Goal: Entertainment & Leisure: Browse casually

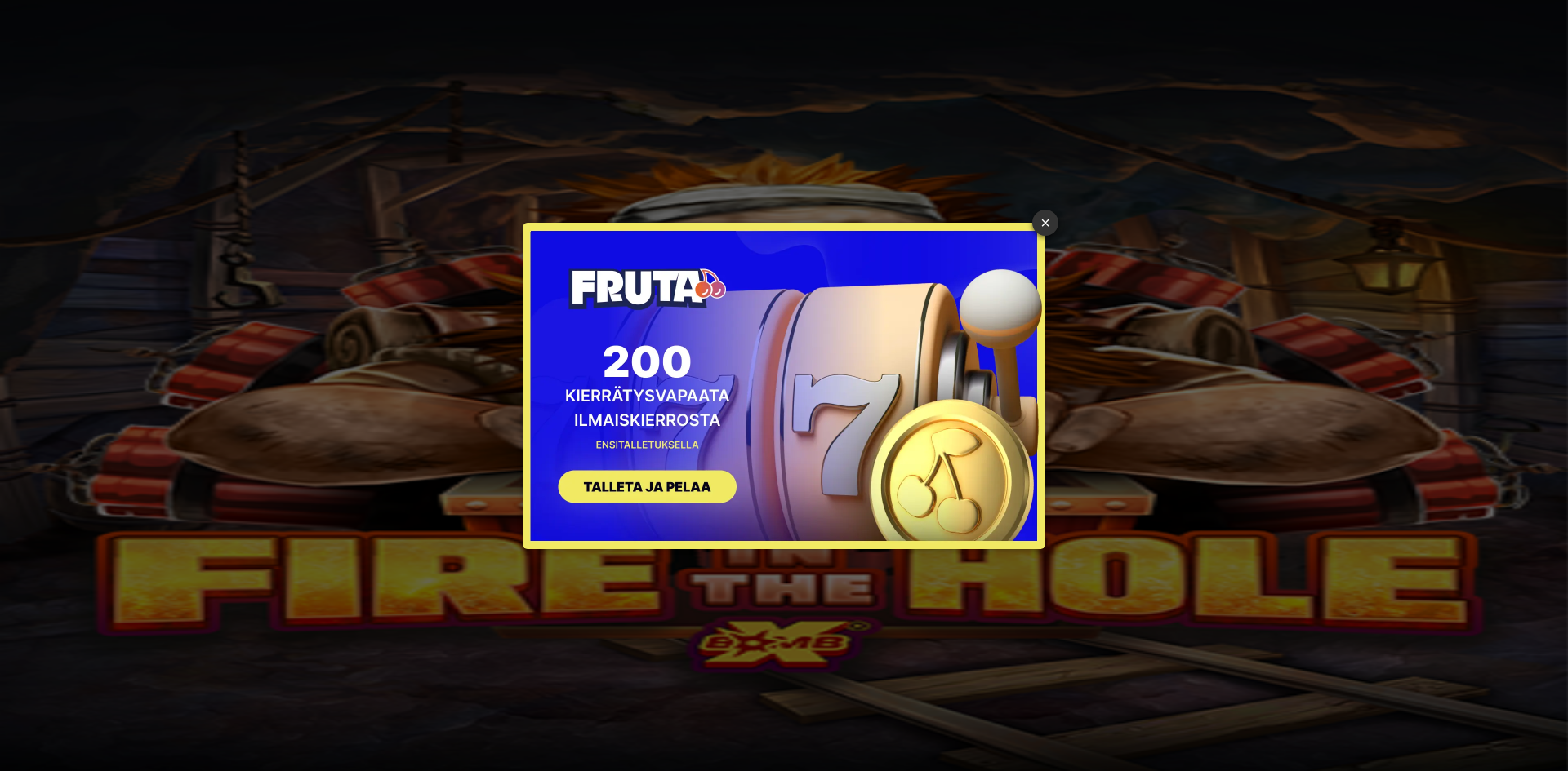
click at [234, 169] on div "× SIGN UP" at bounding box center [784, 386] width 1544 height 747
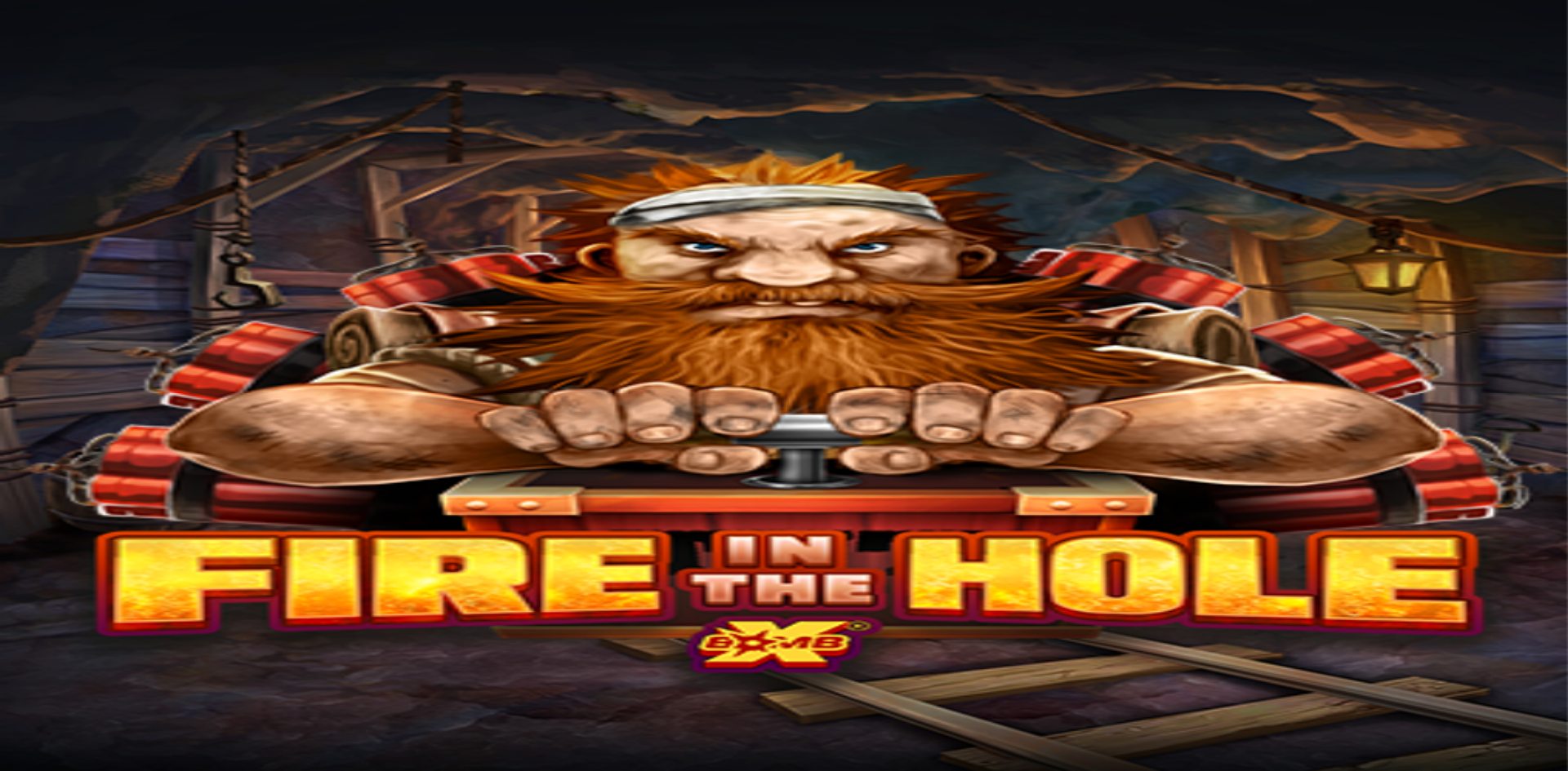
click at [105, 65] on span "Kirjaudu" at bounding box center [114, 59] width 40 height 13
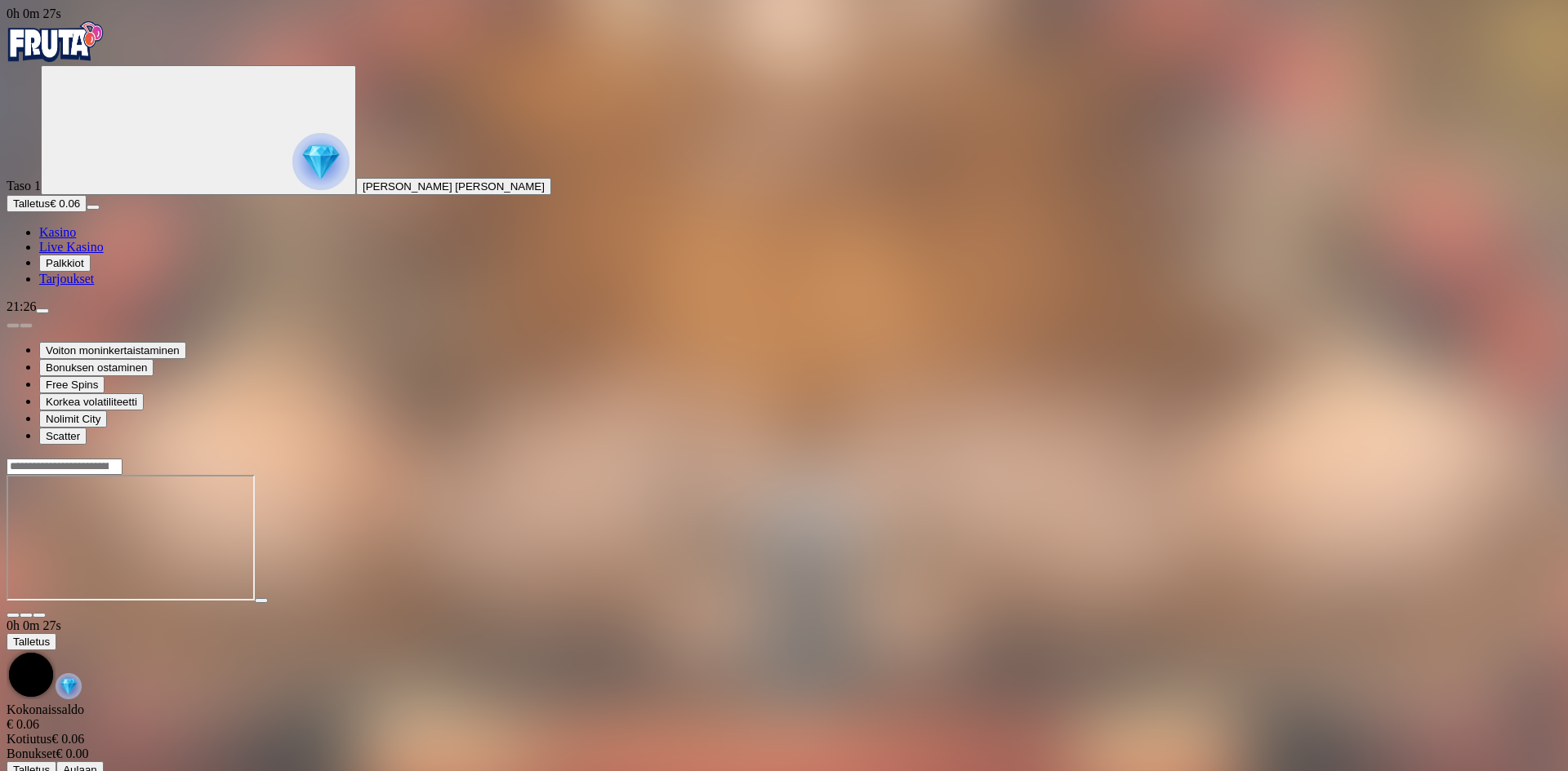
click at [84, 270] on span "Palkkiot" at bounding box center [65, 263] width 39 height 13
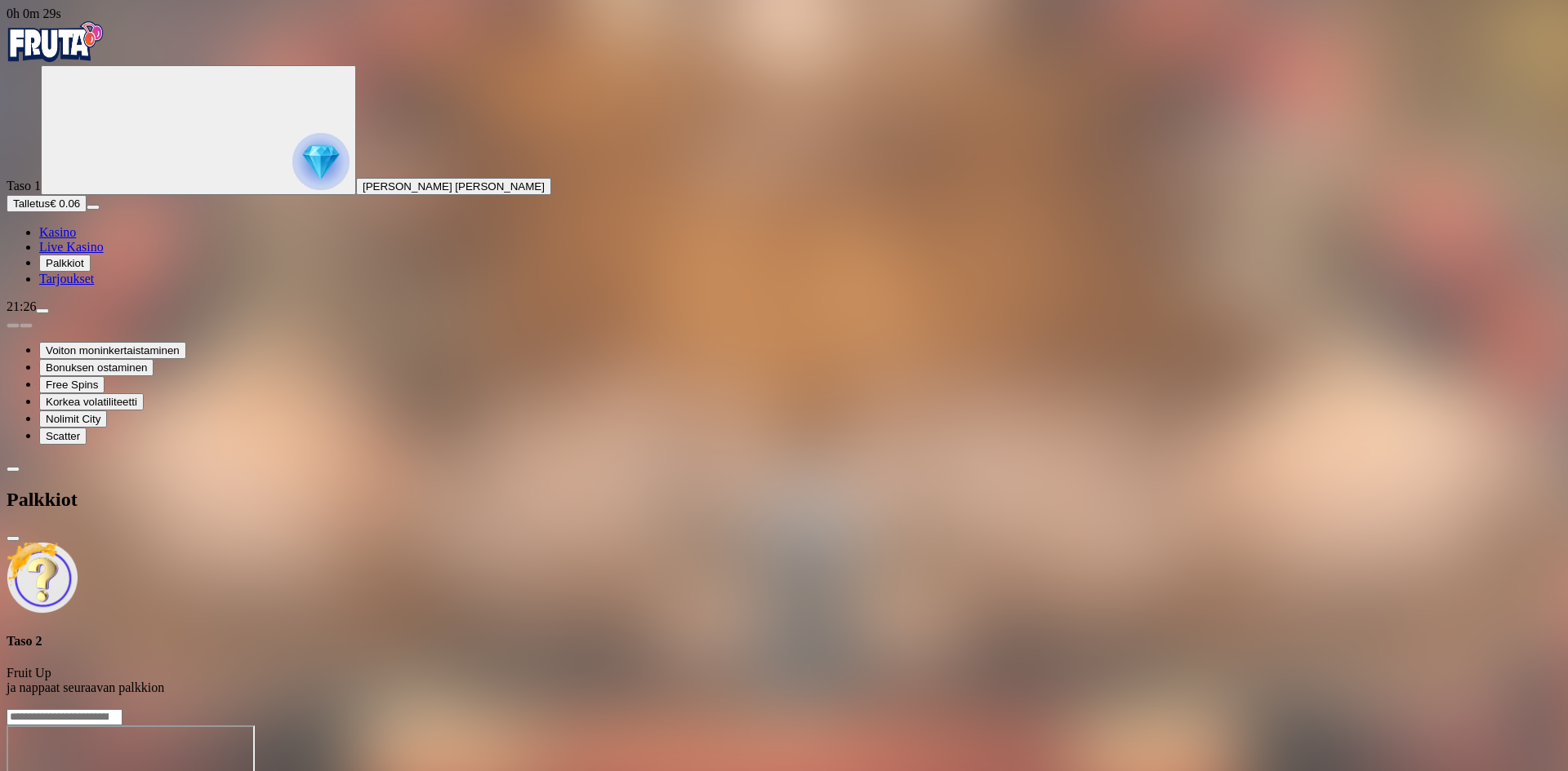
click at [89, 62] on img "Primary" at bounding box center [56, 41] width 98 height 40
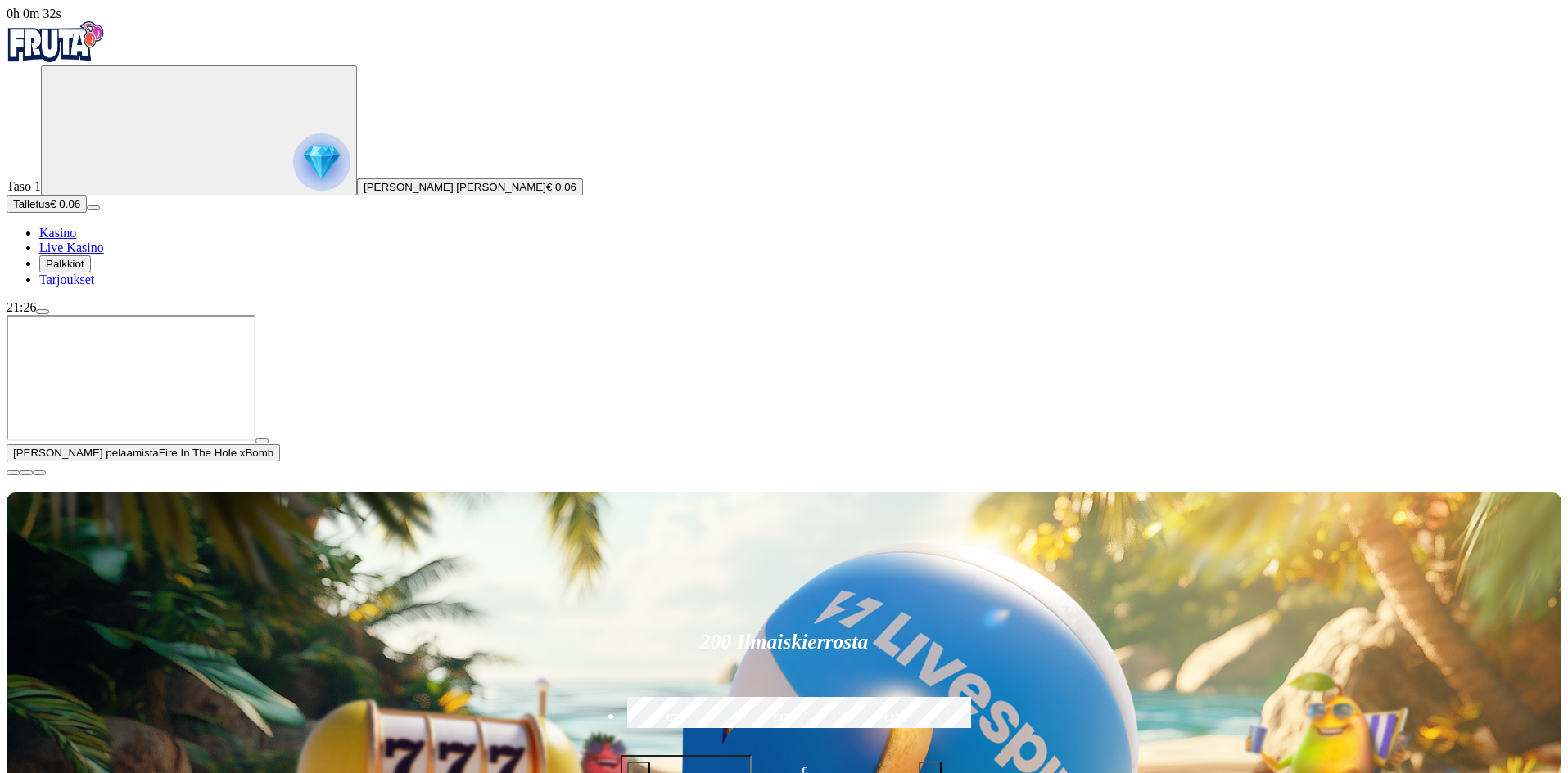
click at [14, 473] on span "close icon" at bounding box center [14, 473] width 0 height 0
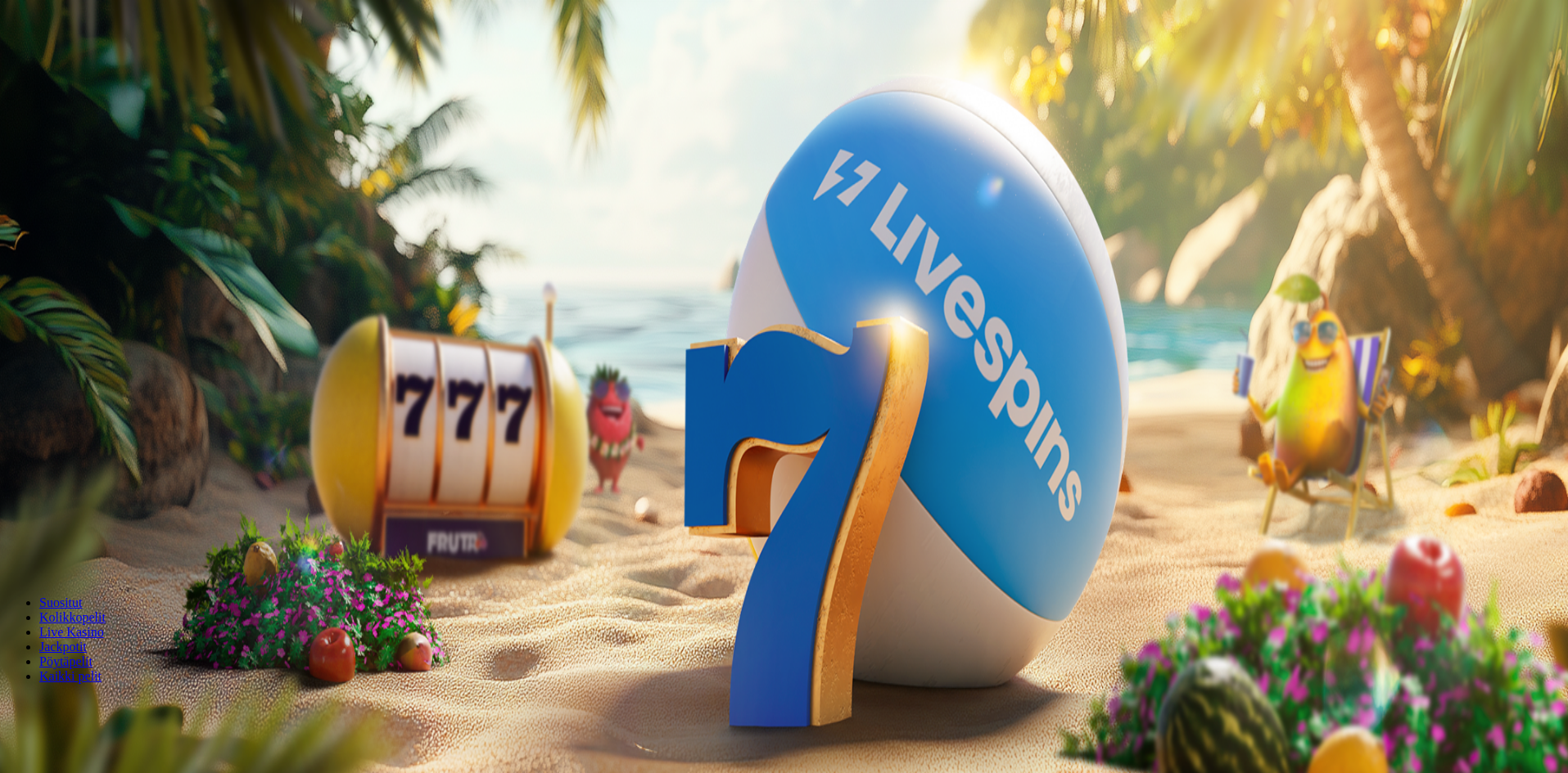
click at [84, 270] on span "Palkkiot" at bounding box center [65, 263] width 39 height 13
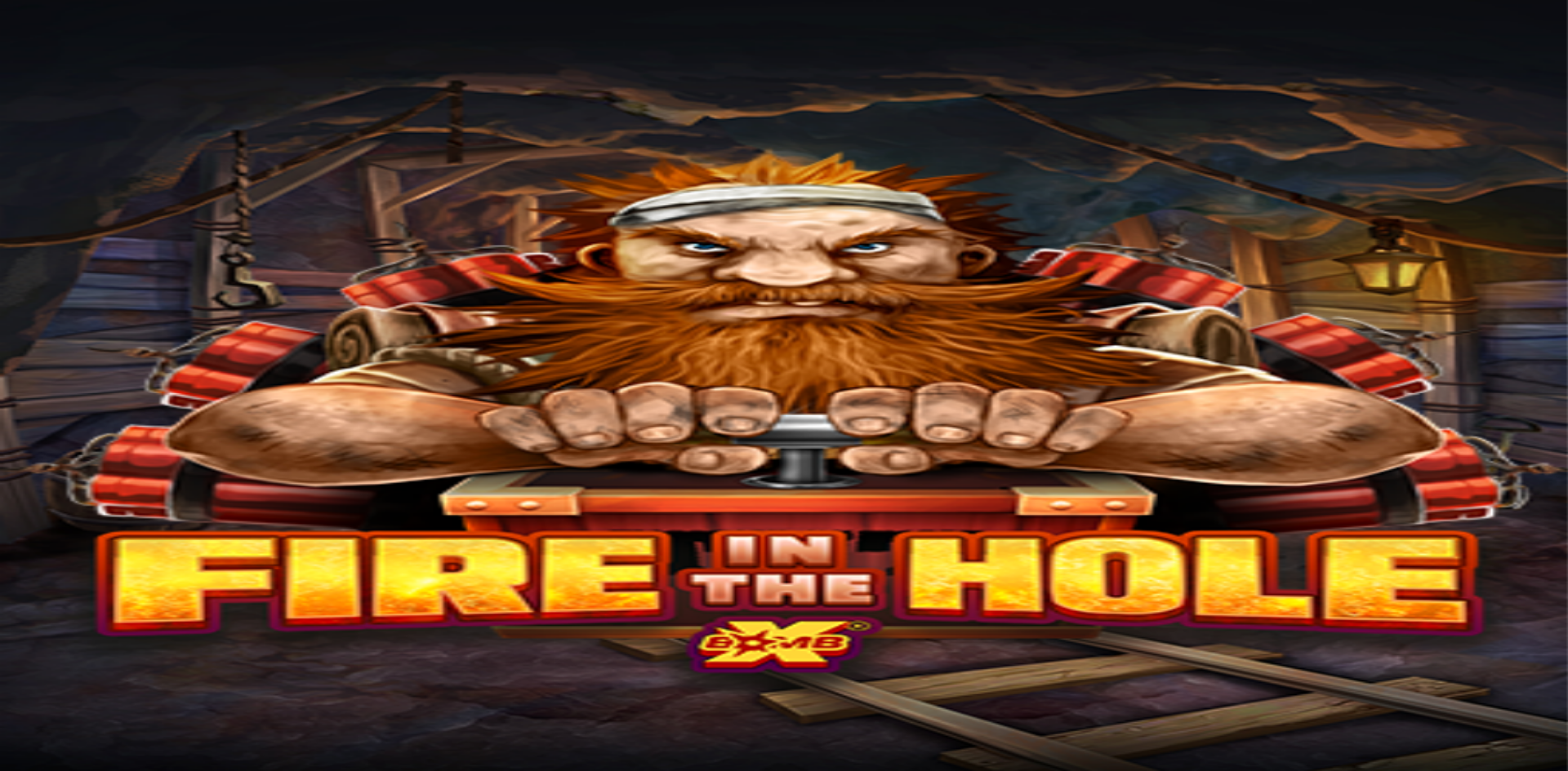
click at [84, 270] on span "Palkkiot" at bounding box center [65, 263] width 39 height 13
click at [105, 40] on img "Primary" at bounding box center [56, 41] width 98 height 40
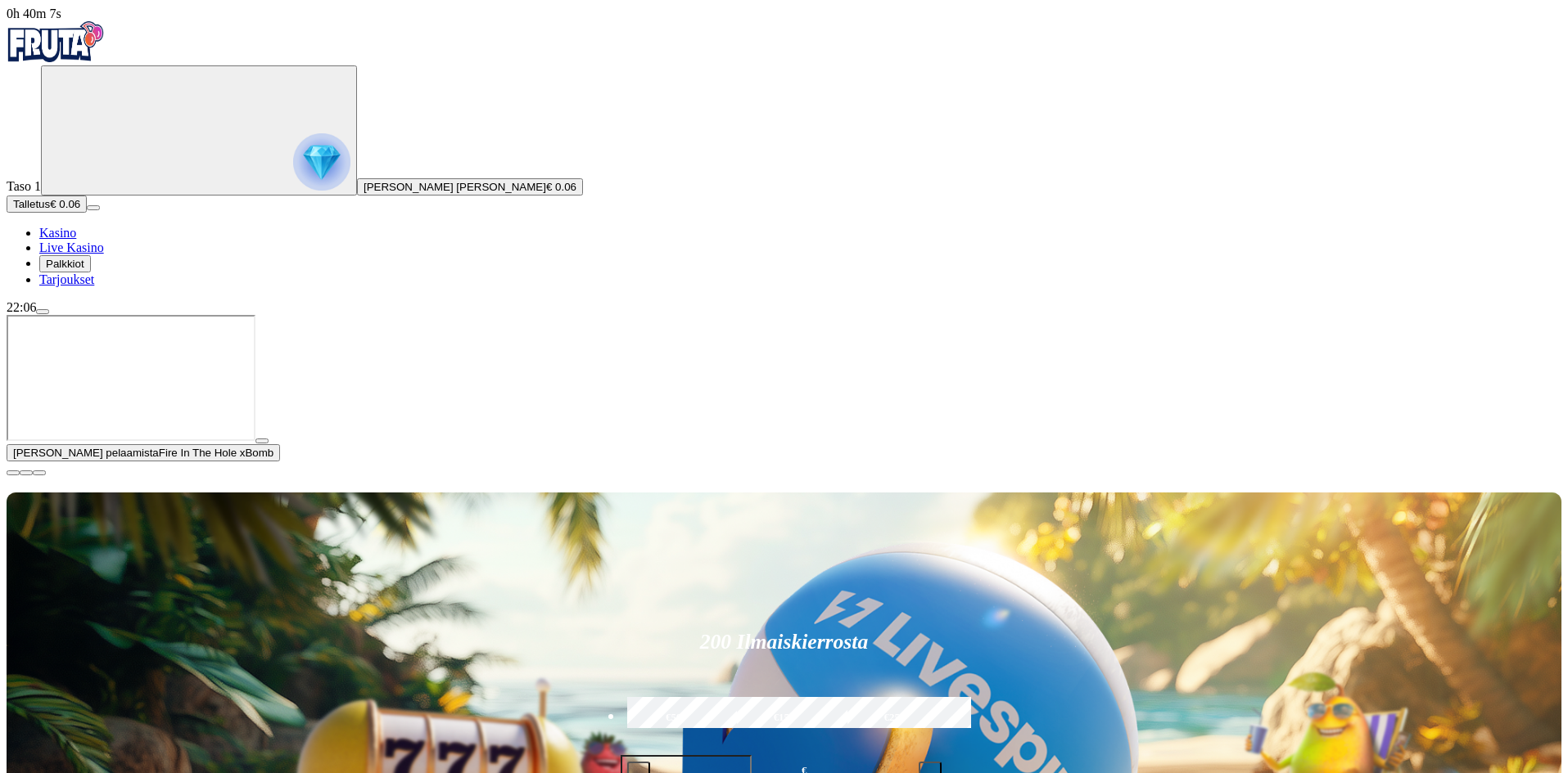
click at [19, 476] on button "button" at bounding box center [14, 473] width 14 height 5
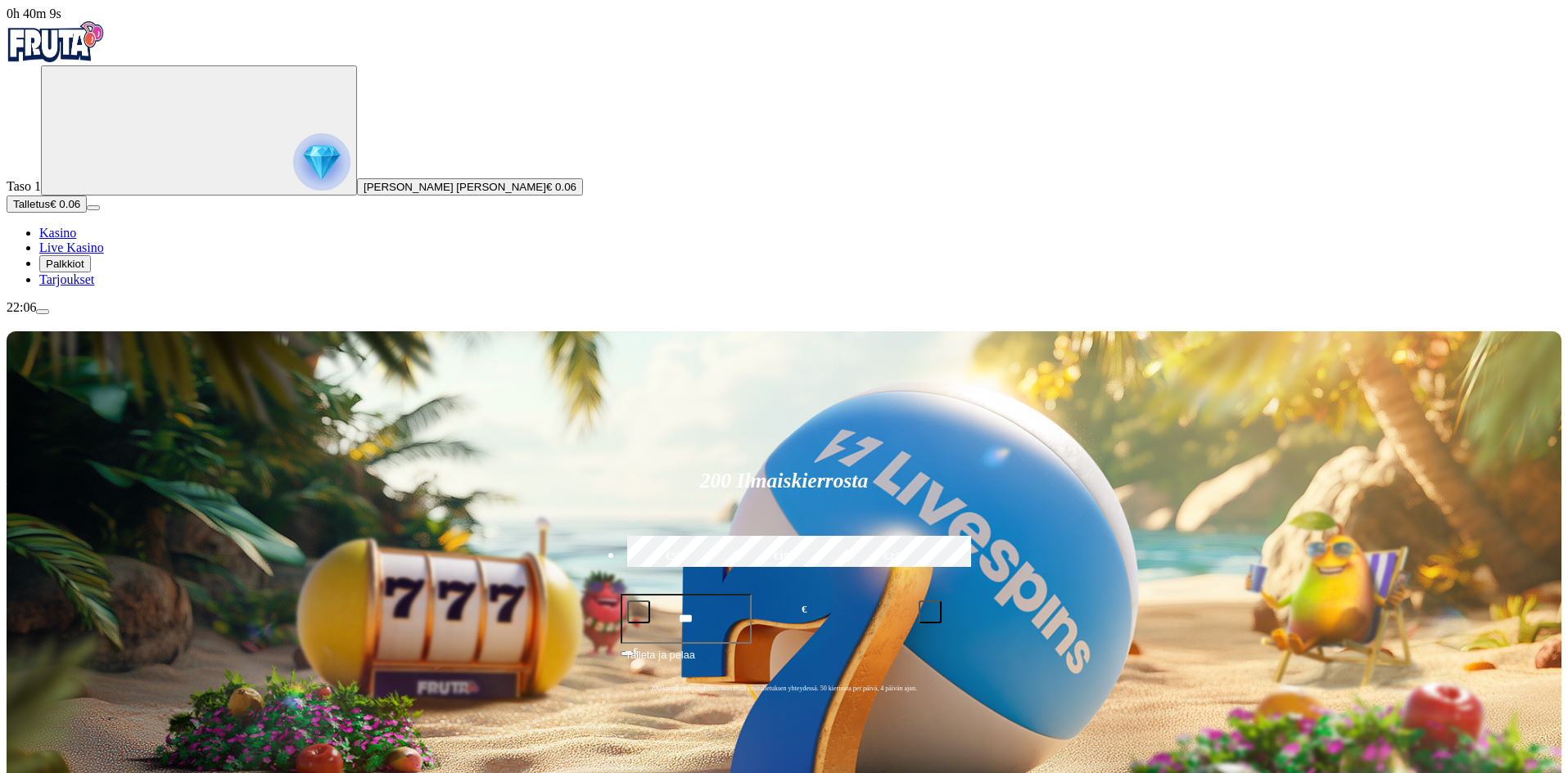
click at [84, 270] on span "Palkkiot" at bounding box center [65, 263] width 39 height 13
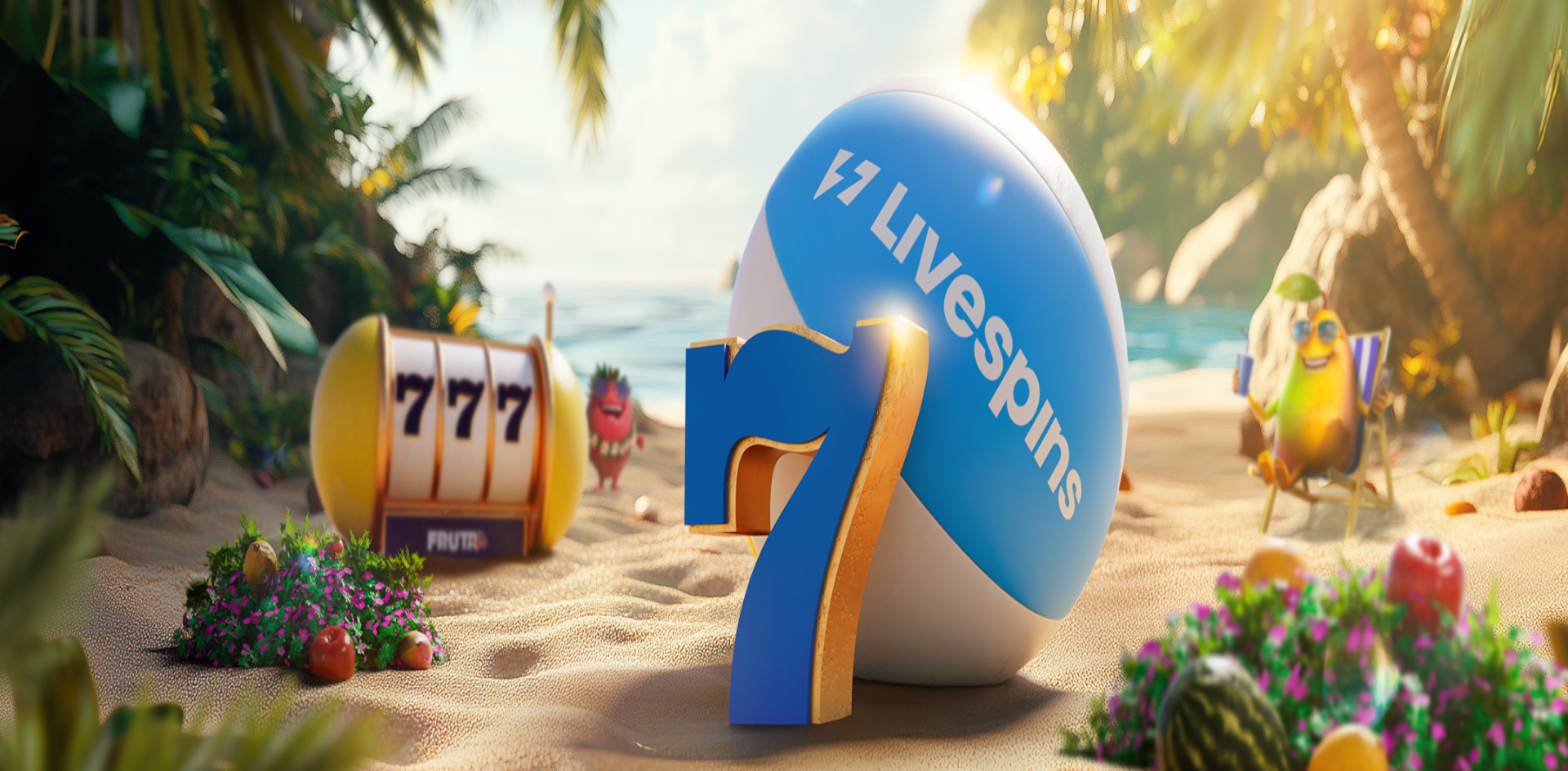
click at [84, 270] on span "Palkkiot" at bounding box center [65, 263] width 39 height 13
click at [78, 270] on span "Palkkiot" at bounding box center [65, 263] width 39 height 13
click at [13, 395] on span "close icon" at bounding box center [13, 395] width 0 height 0
click at [84, 255] on span "Palkkiot" at bounding box center [65, 248] width 39 height 13
click at [84, 270] on span "Palkkiot" at bounding box center [65, 263] width 39 height 13
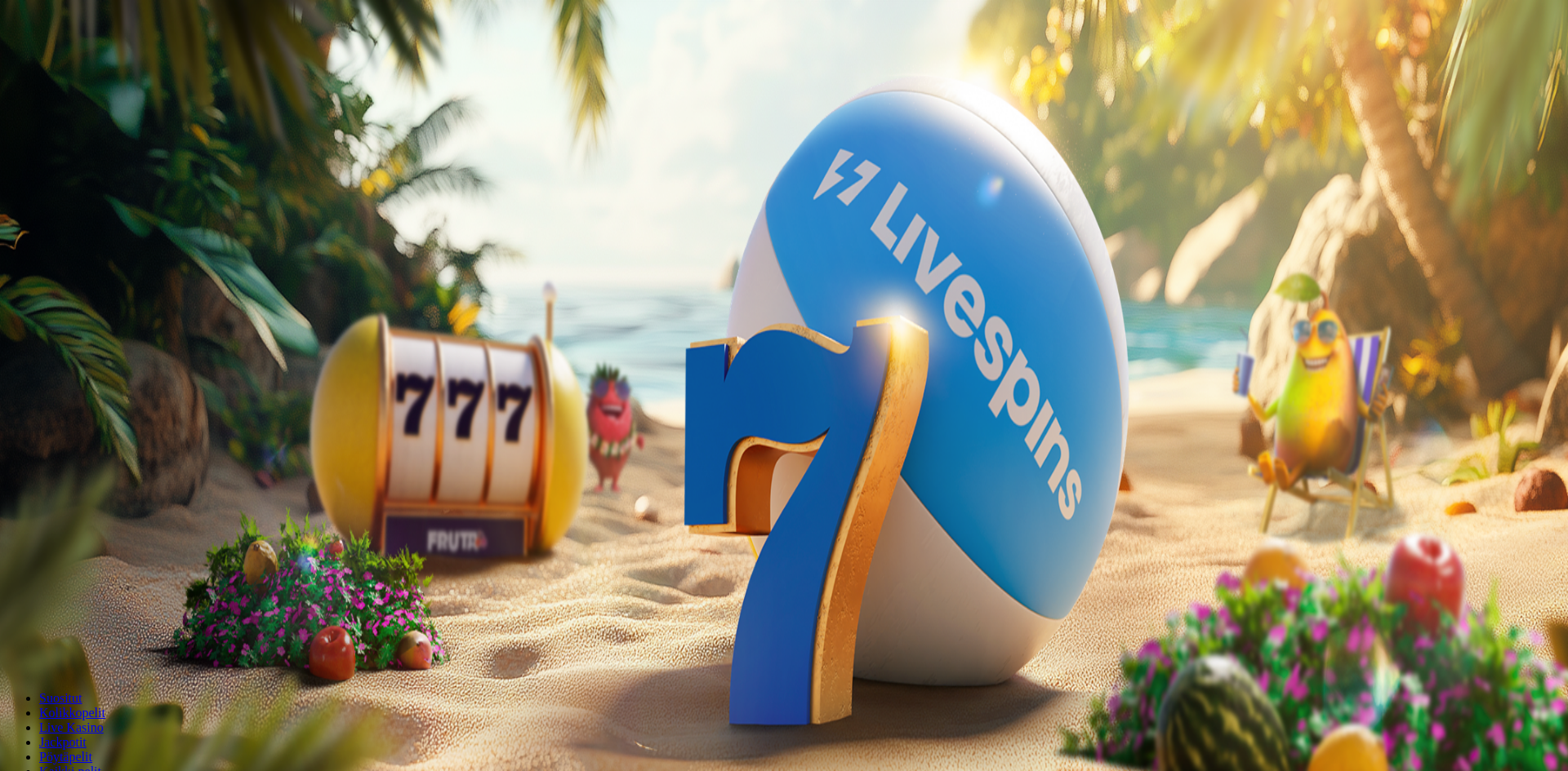
click at [74, 255] on span "Palkkiot" at bounding box center [65, 248] width 39 height 13
click at [74, 270] on span "Palkkiot" at bounding box center [65, 263] width 39 height 13
click at [13, 395] on span "close icon" at bounding box center [13, 395] width 0 height 0
click at [84, 270] on span "Palkkiot" at bounding box center [65, 263] width 39 height 13
click at [13, 325] on span "chevron-left icon" at bounding box center [13, 325] width 0 height 0
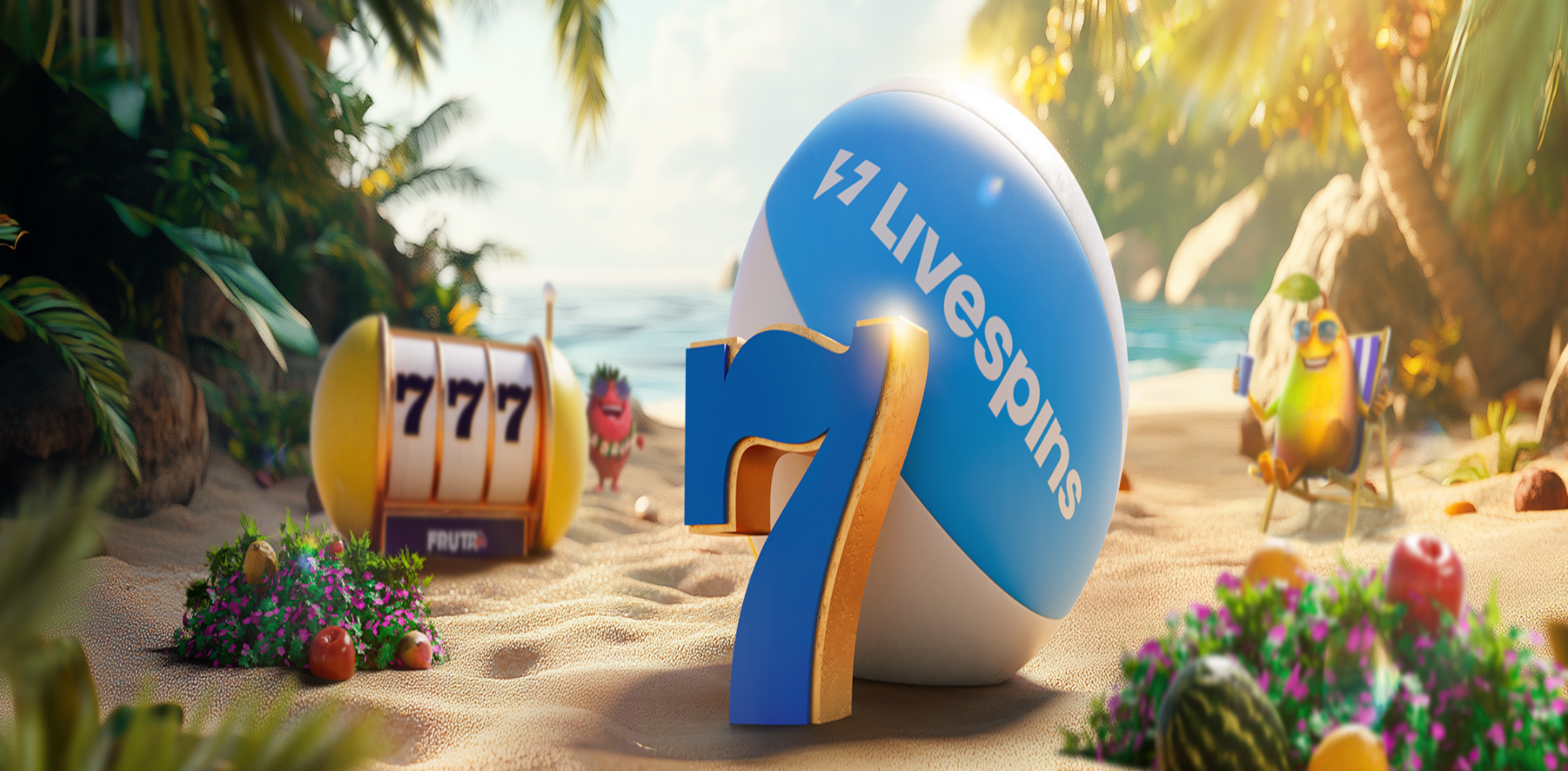
click at [64, 590] on span "Peli" at bounding box center [54, 596] width 18 height 13
click at [102, 400] on span "Viimeiset 24 tuntia" at bounding box center [58, 406] width 89 height 13
click at [13, 325] on span "chevron-left icon" at bounding box center [13, 325] width 0 height 0
click at [203, 400] on span "Viimeiset 7 päivää" at bounding box center [160, 406] width 89 height 13
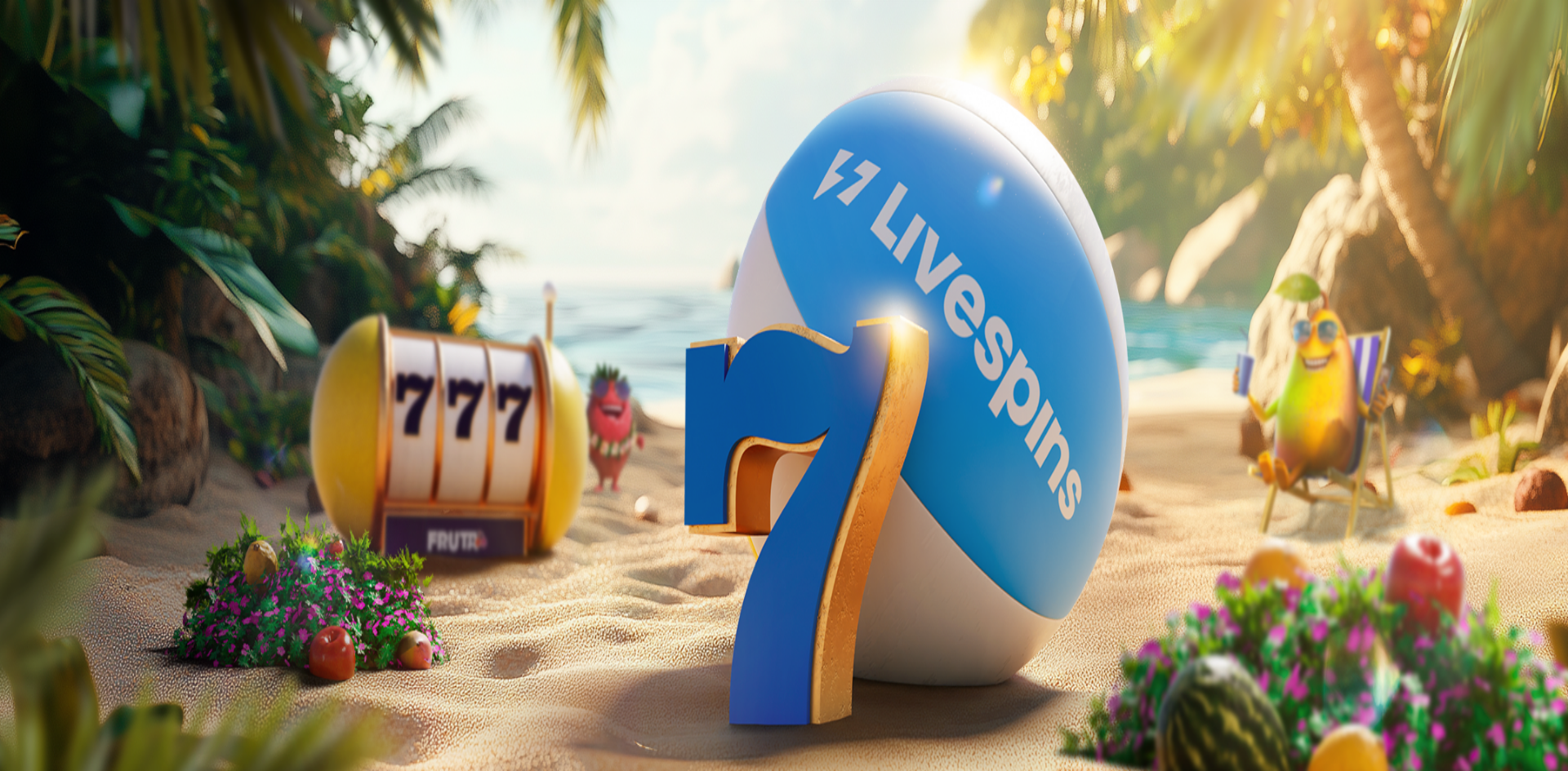
click at [13, 325] on span "chevron-left icon" at bounding box center [13, 325] width 0 height 0
click at [1057, 721] on div at bounding box center [784, 721] width 1555 height 0
click at [84, 270] on span "Palkkiot" at bounding box center [65, 263] width 39 height 13
click at [13, 395] on span "close icon" at bounding box center [13, 395] width 0 height 0
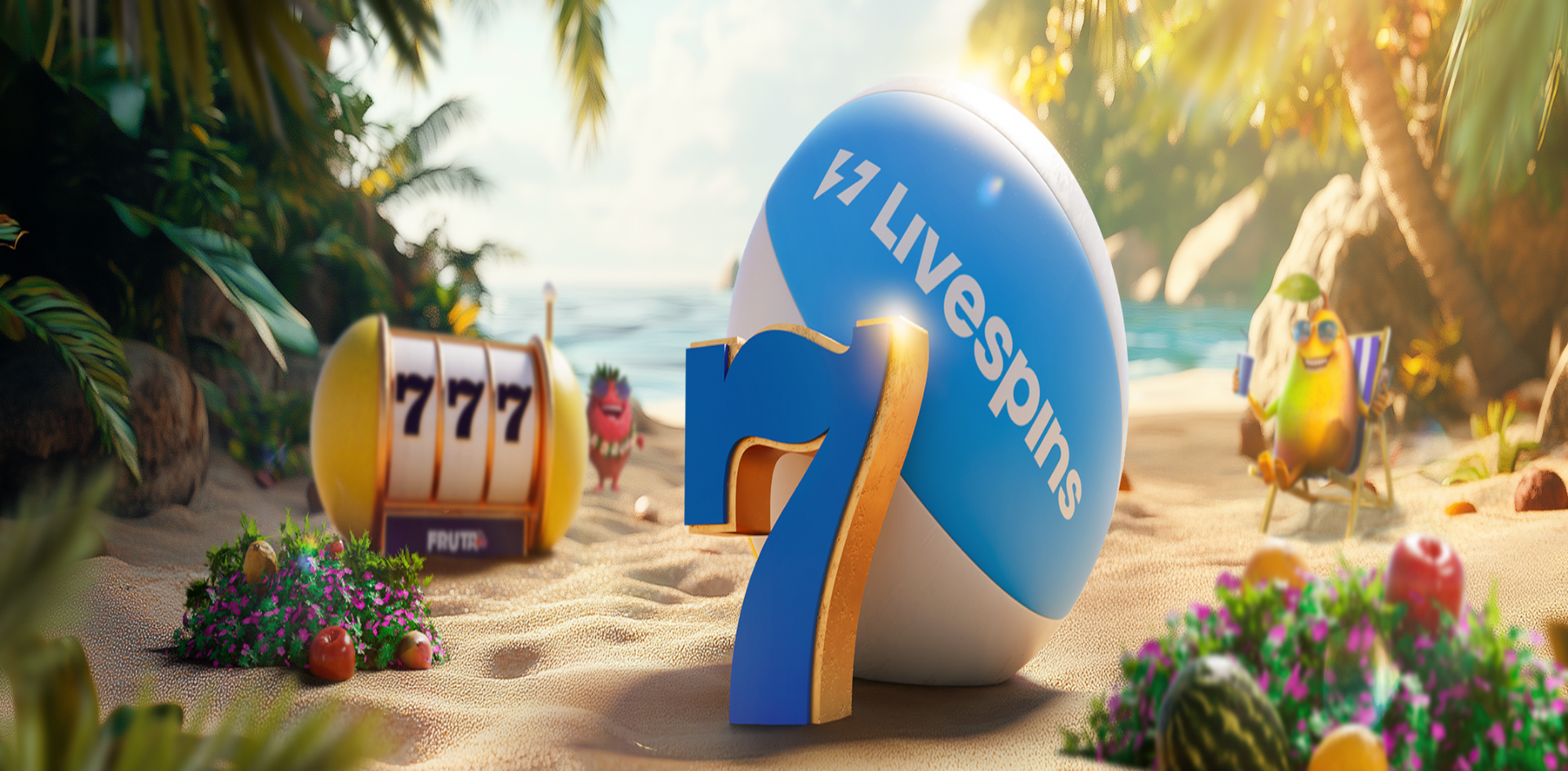
click at [42, 311] on span "menu icon" at bounding box center [42, 311] width 0 height 0
click at [137, 555] on span "Yksityiskohdat" at bounding box center [102, 561] width 69 height 13
click at [13, 325] on span "chevron-left icon" at bounding box center [13, 325] width 0 height 0
click at [94, 286] on span "Tarjoukset" at bounding box center [66, 278] width 55 height 13
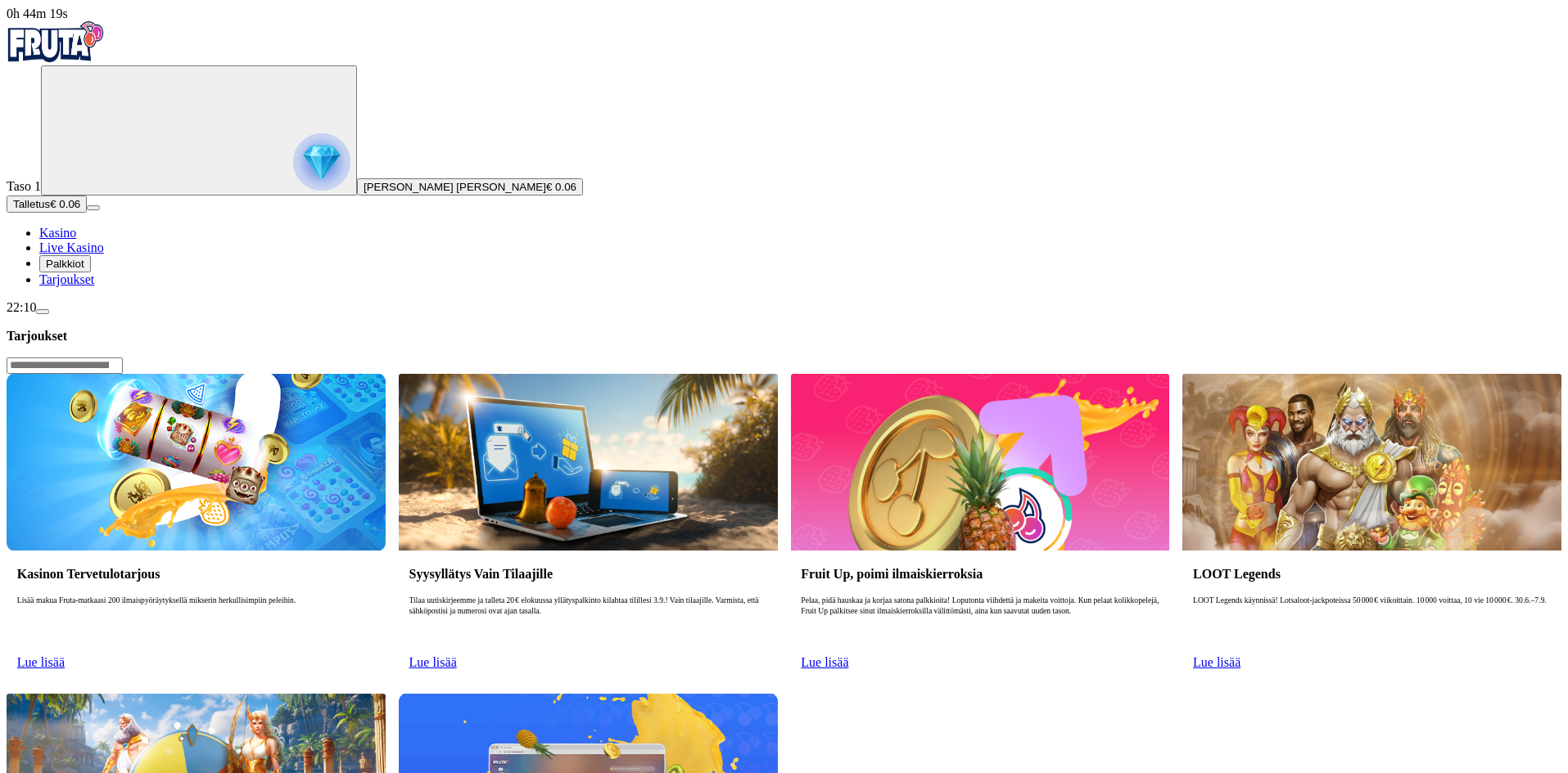
click at [65, 655] on link "Lue lisää" at bounding box center [41, 662] width 47 height 14
drag, startPoint x: 891, startPoint y: 579, endPoint x: 911, endPoint y: 577, distance: 20.1
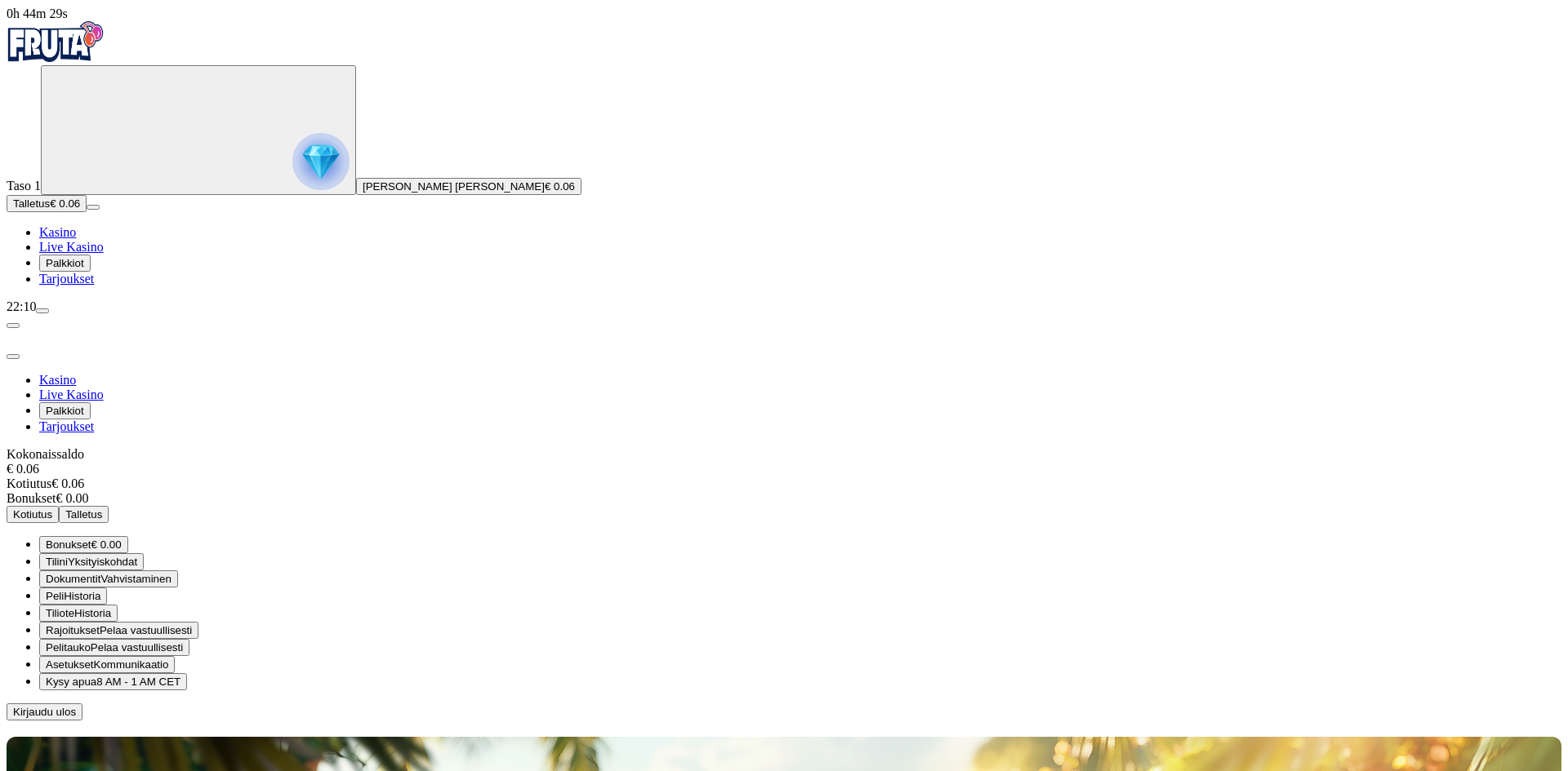
click at [84, 270] on span "Palkkiot" at bounding box center [65, 263] width 39 height 13
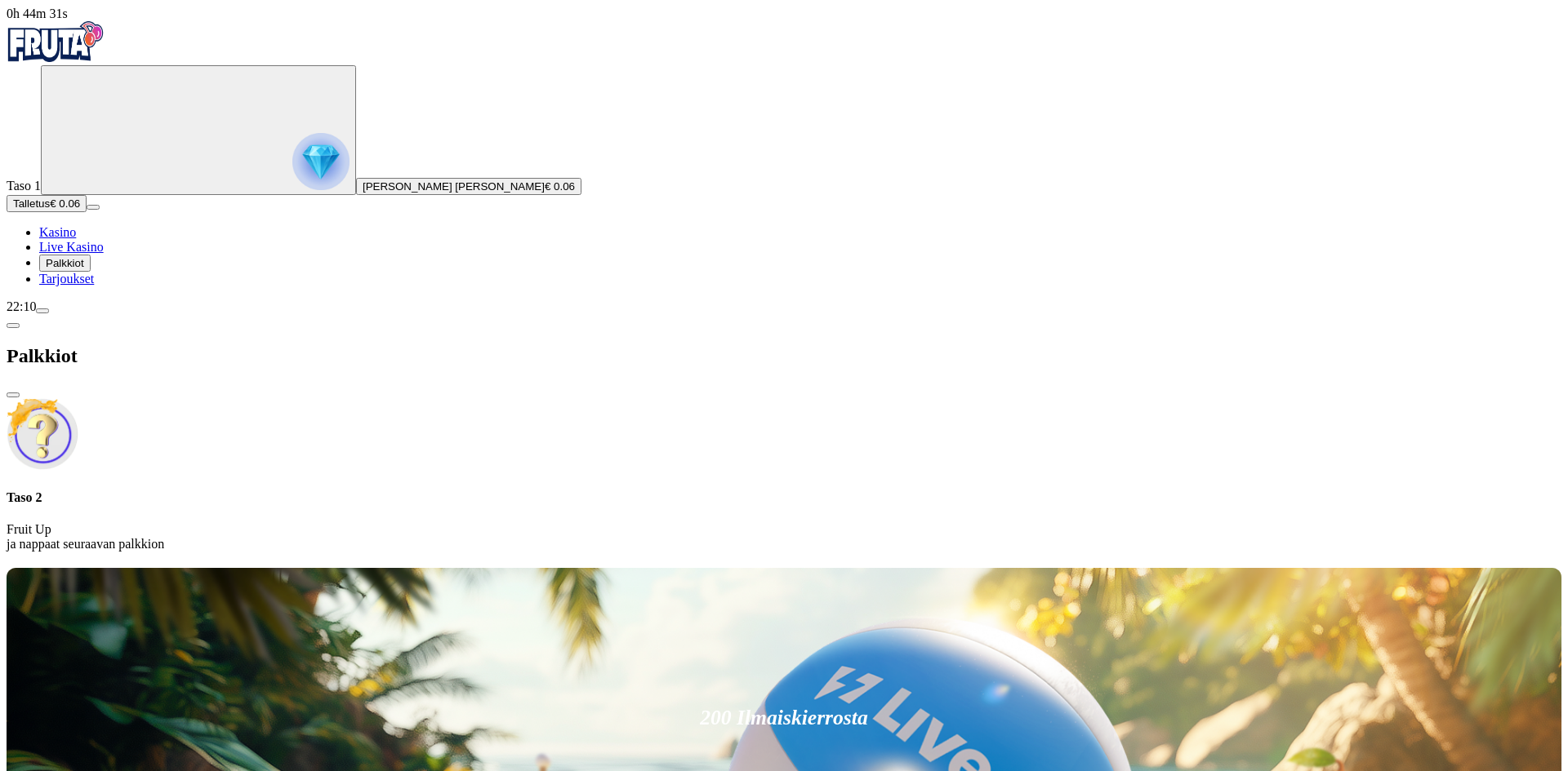
drag, startPoint x: 466, startPoint y: 31, endPoint x: 441, endPoint y: 22, distance: 26.6
click at [13, 395] on span "close icon" at bounding box center [13, 395] width 0 height 0
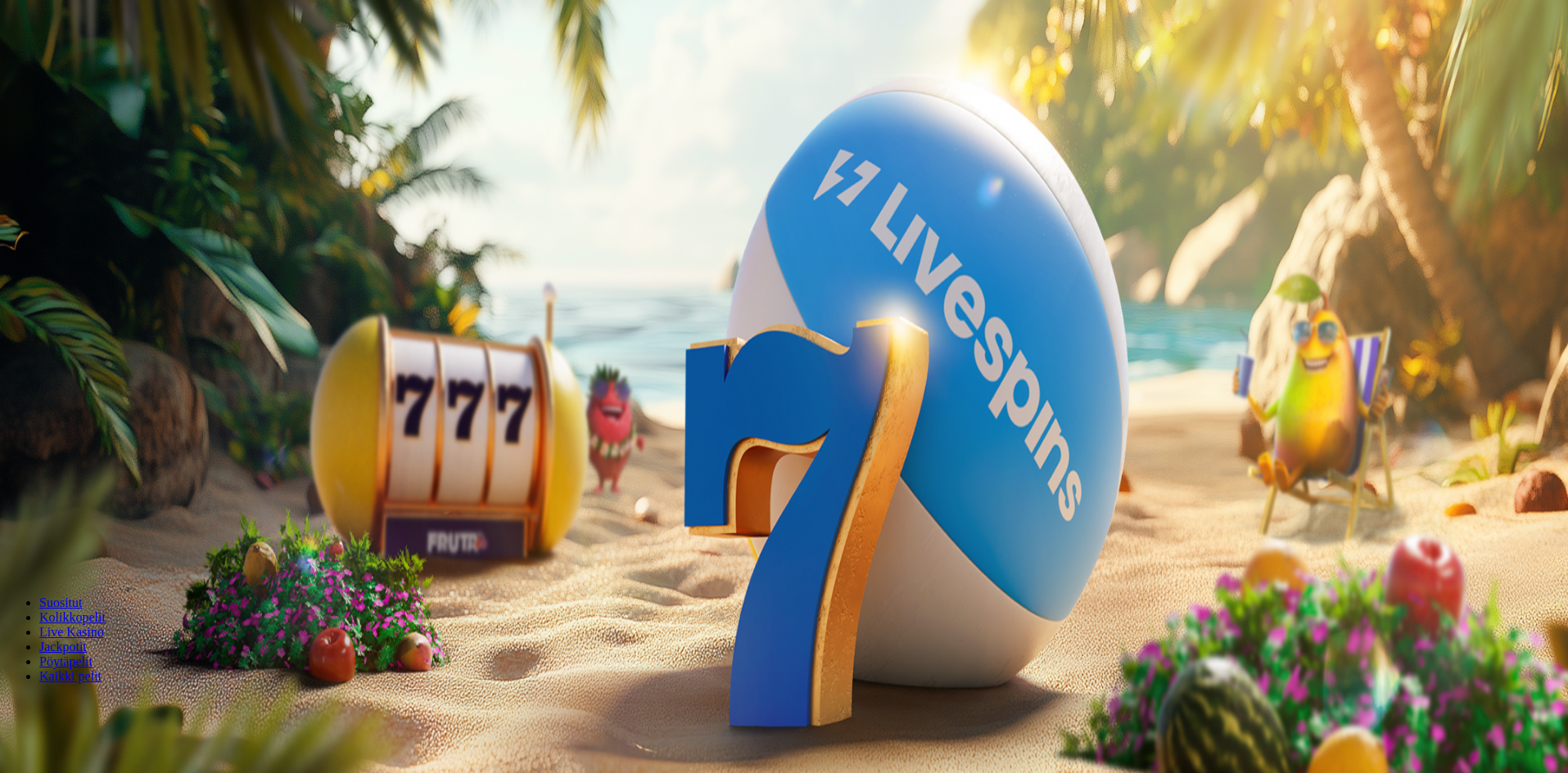
click at [84, 270] on span "Palkkiot" at bounding box center [65, 263] width 39 height 13
click at [14, 396] on span "close icon" at bounding box center [14, 396] width 0 height 0
click at [84, 270] on span "Palkkiot" at bounding box center [65, 263] width 39 height 13
click at [956, 566] on div at bounding box center [786, 566] width 1559 height 0
click at [89, 272] on button "Palkkiot" at bounding box center [65, 264] width 51 height 17
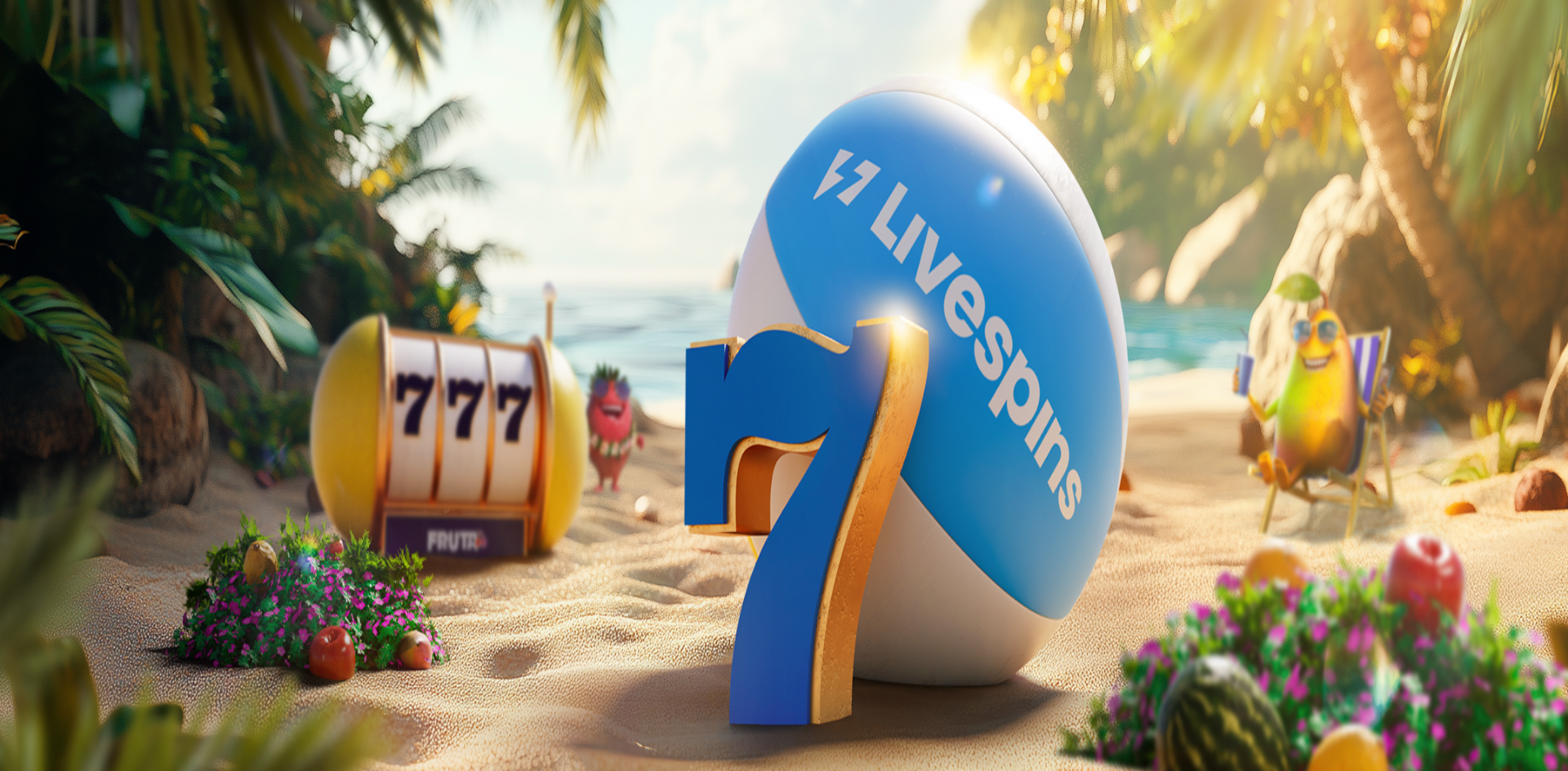
click at [42, 311] on span "menu icon" at bounding box center [42, 311] width 0 height 0
click at [180, 676] on span "8 AM - 1 AM CET" at bounding box center [138, 681] width 84 height 13
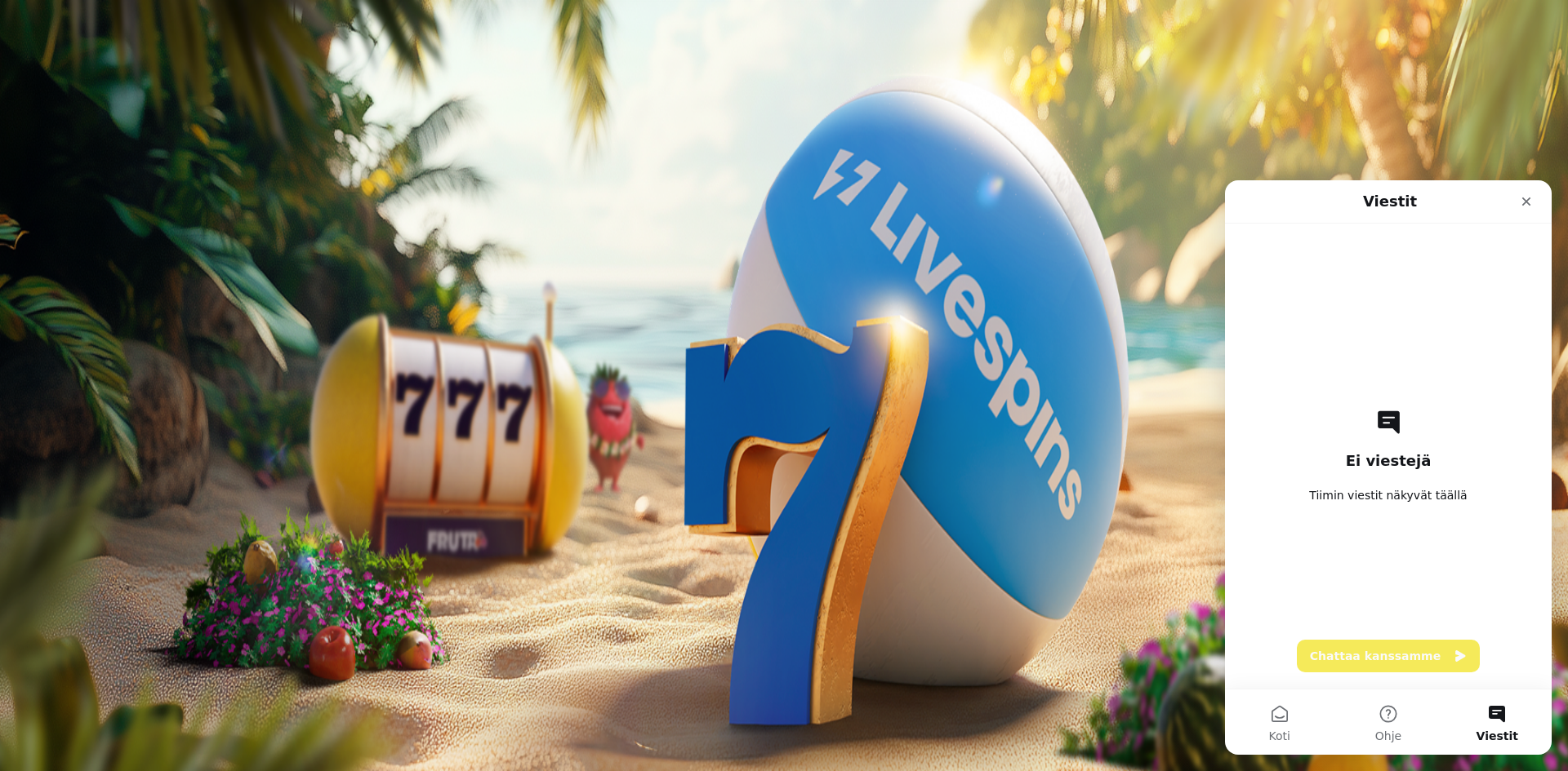
click at [1399, 661] on button "Chattaa kanssamme" at bounding box center [1389, 656] width 183 height 33
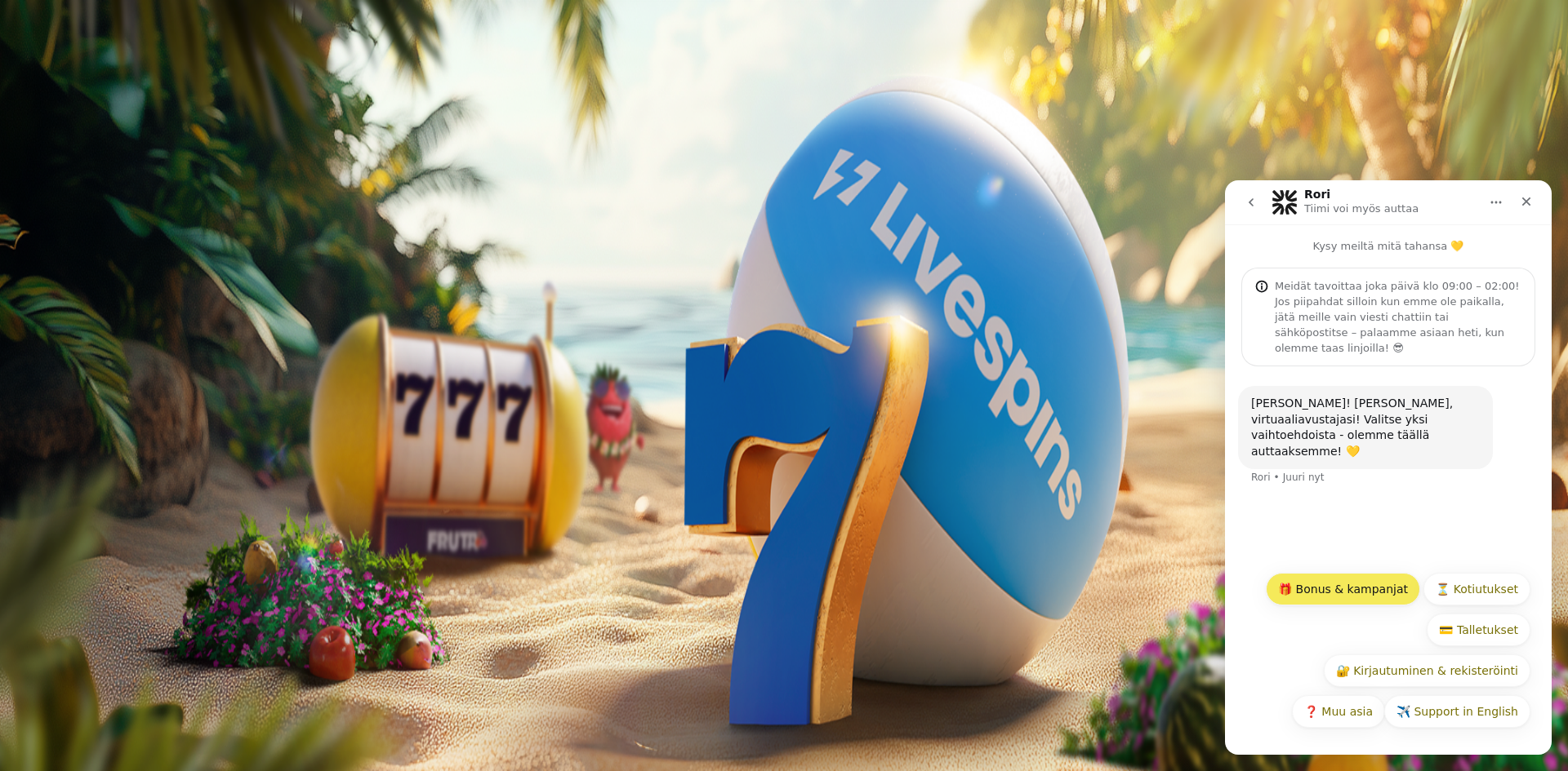
click at [1360, 588] on button "🎁 Bonus & kampanjat" at bounding box center [1343, 589] width 154 height 33
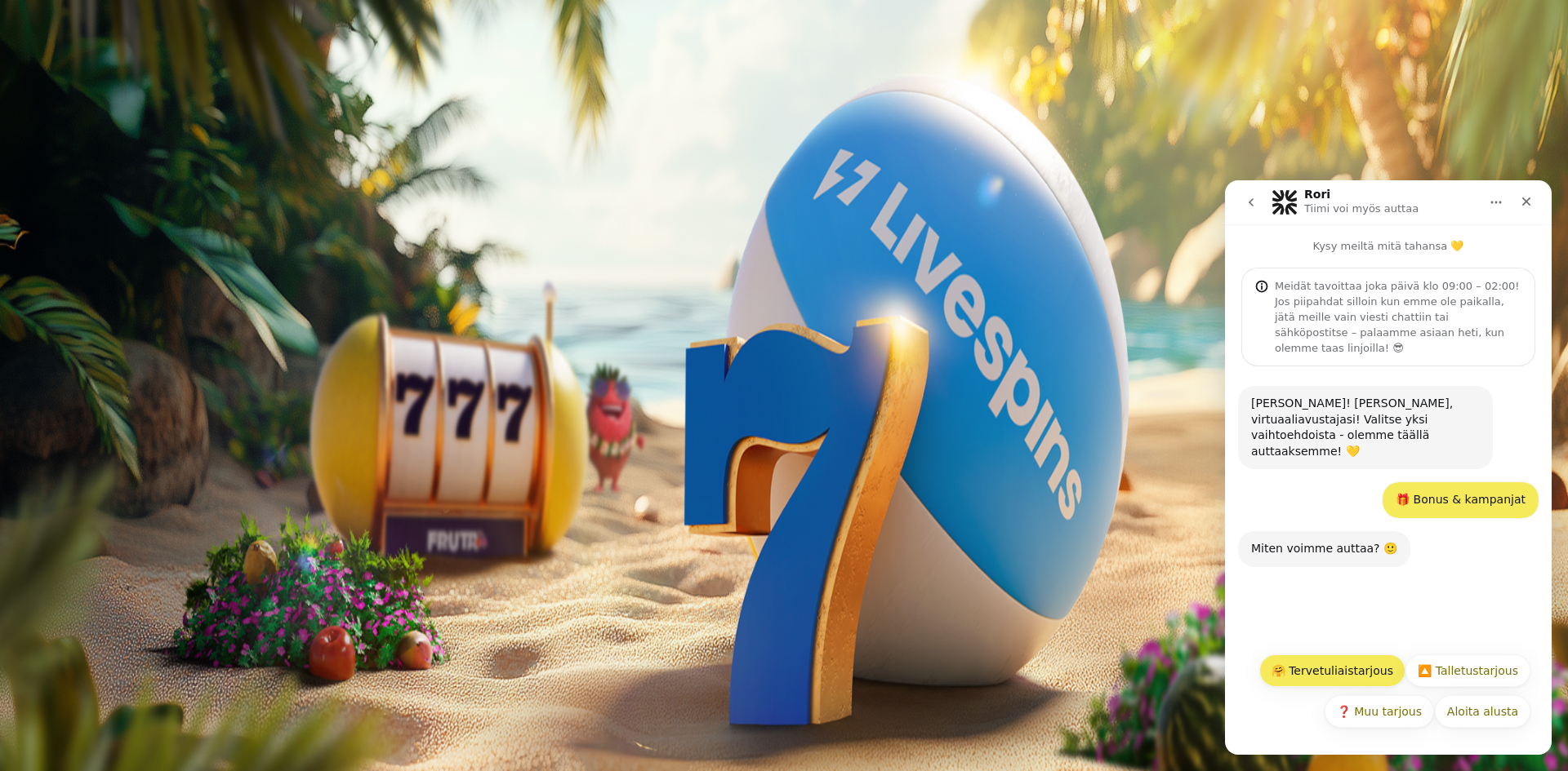
click at [1372, 666] on button "🤗 Tervetuliaistarjous" at bounding box center [1333, 671] width 146 height 33
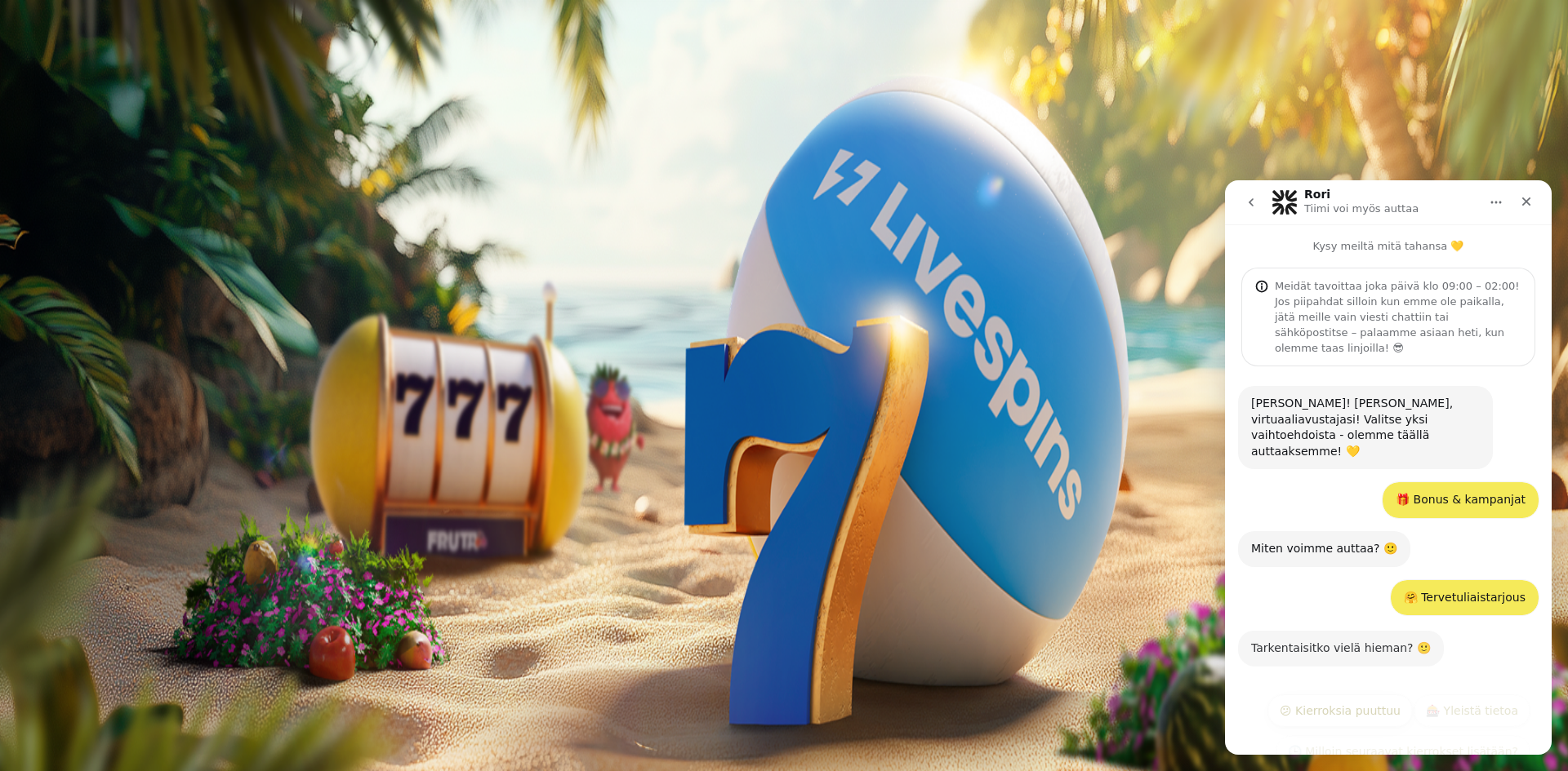
scroll to position [49, 0]
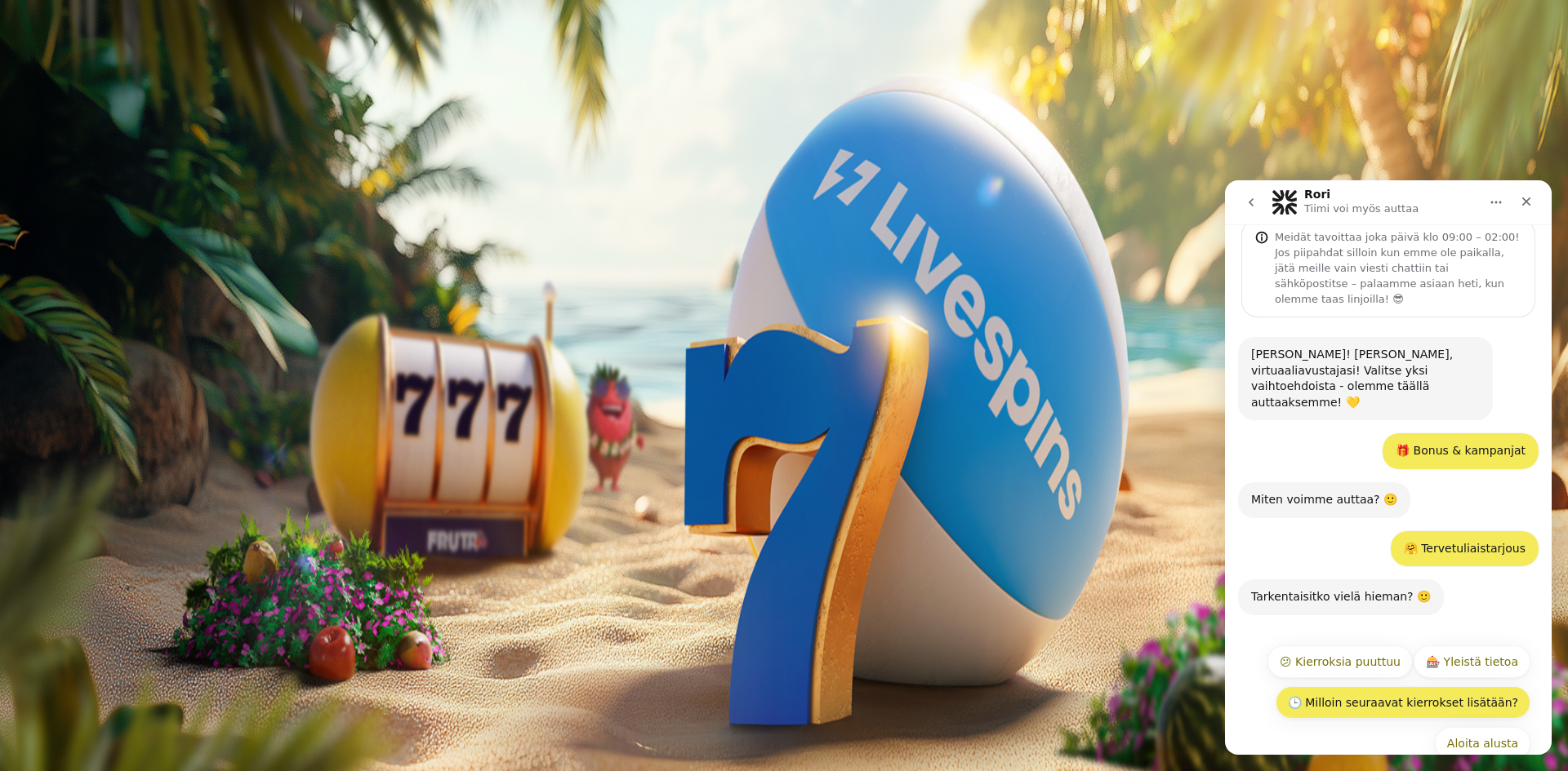
click at [1424, 686] on button "🕒 Milloin seuraavat kierrokset lisätään?" at bounding box center [1403, 703] width 255 height 33
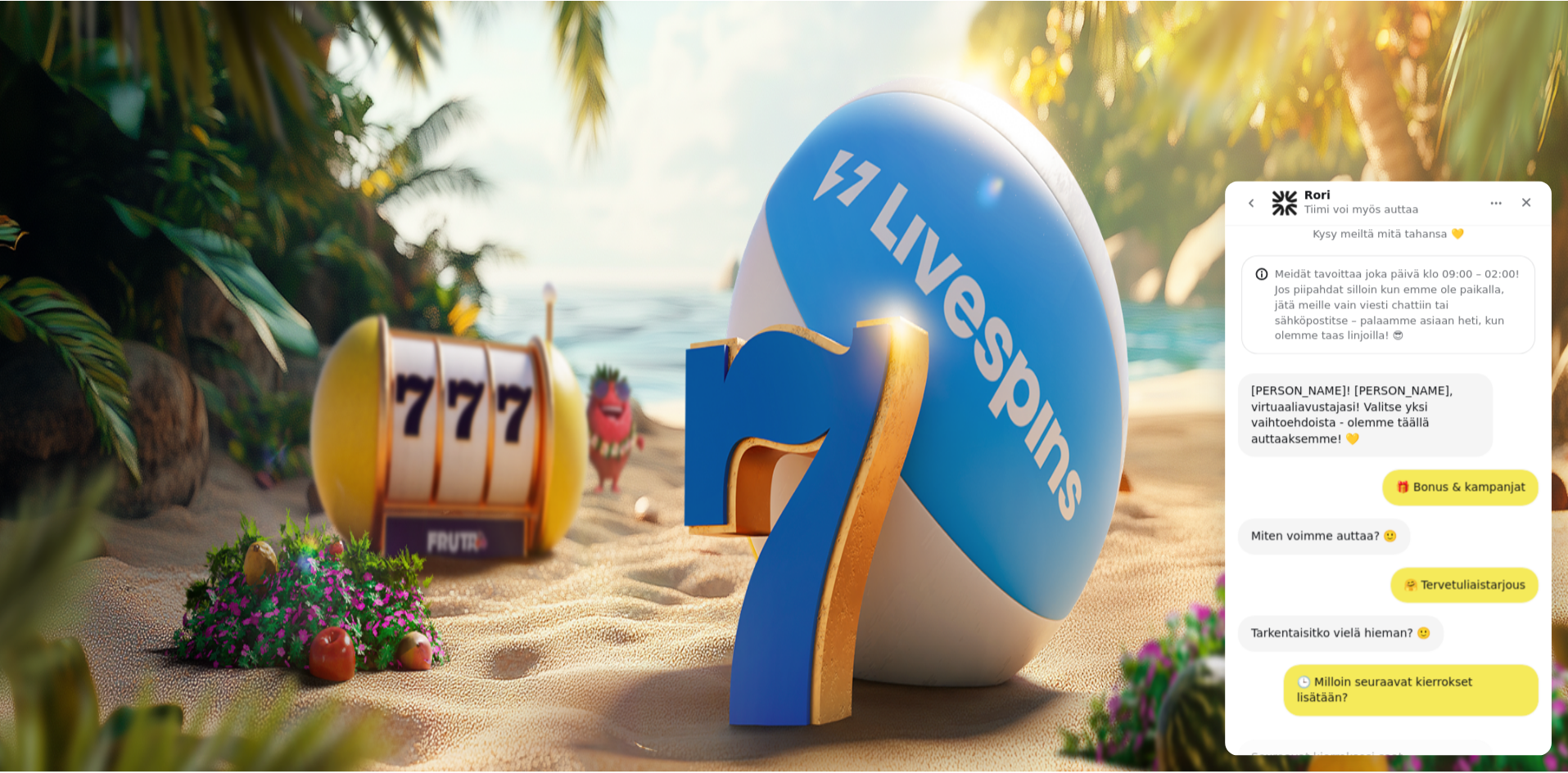
scroll to position [291, 0]
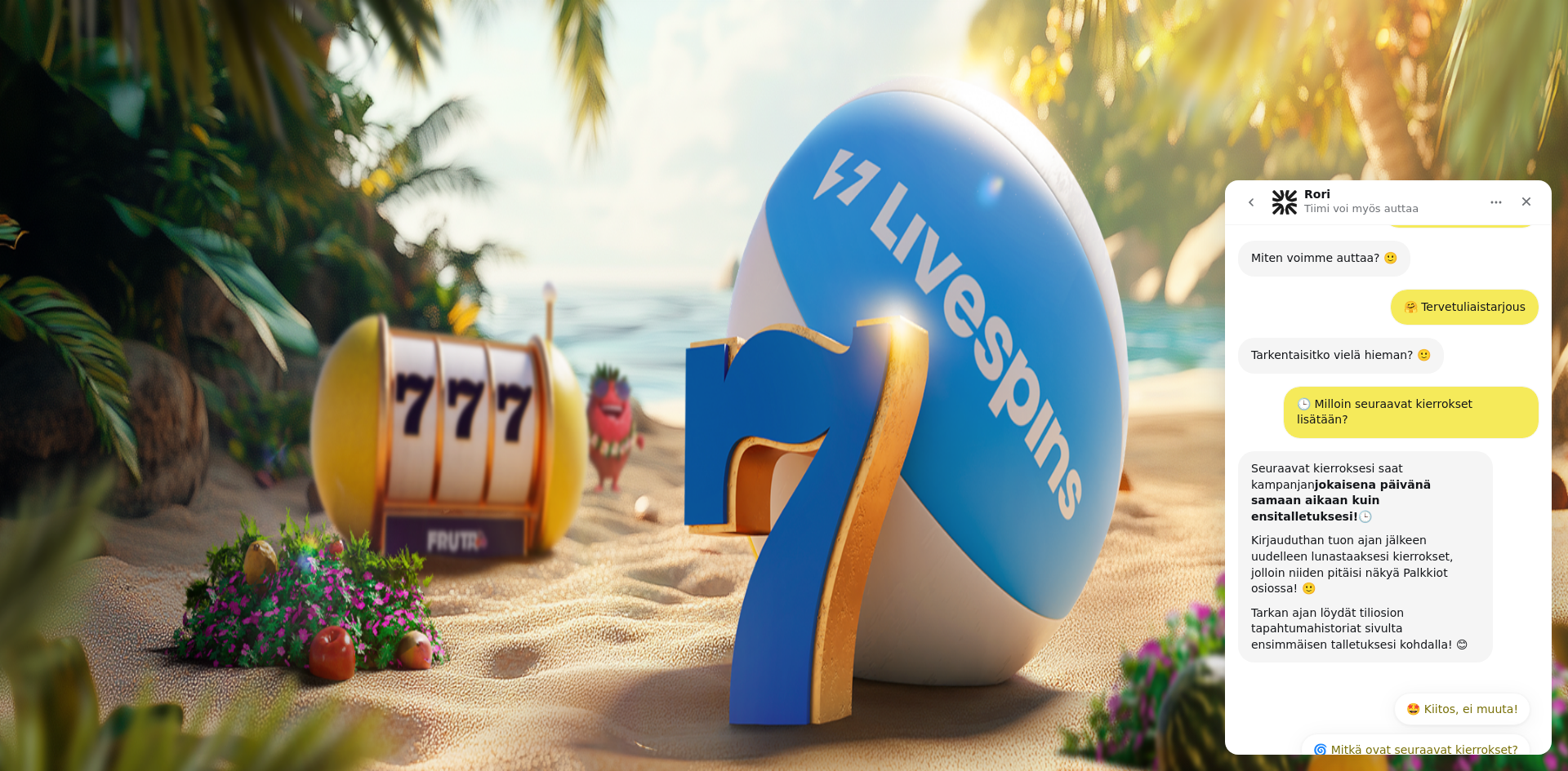
click at [76, 707] on span "Kirjaudu ulos" at bounding box center [44, 712] width 63 height 13
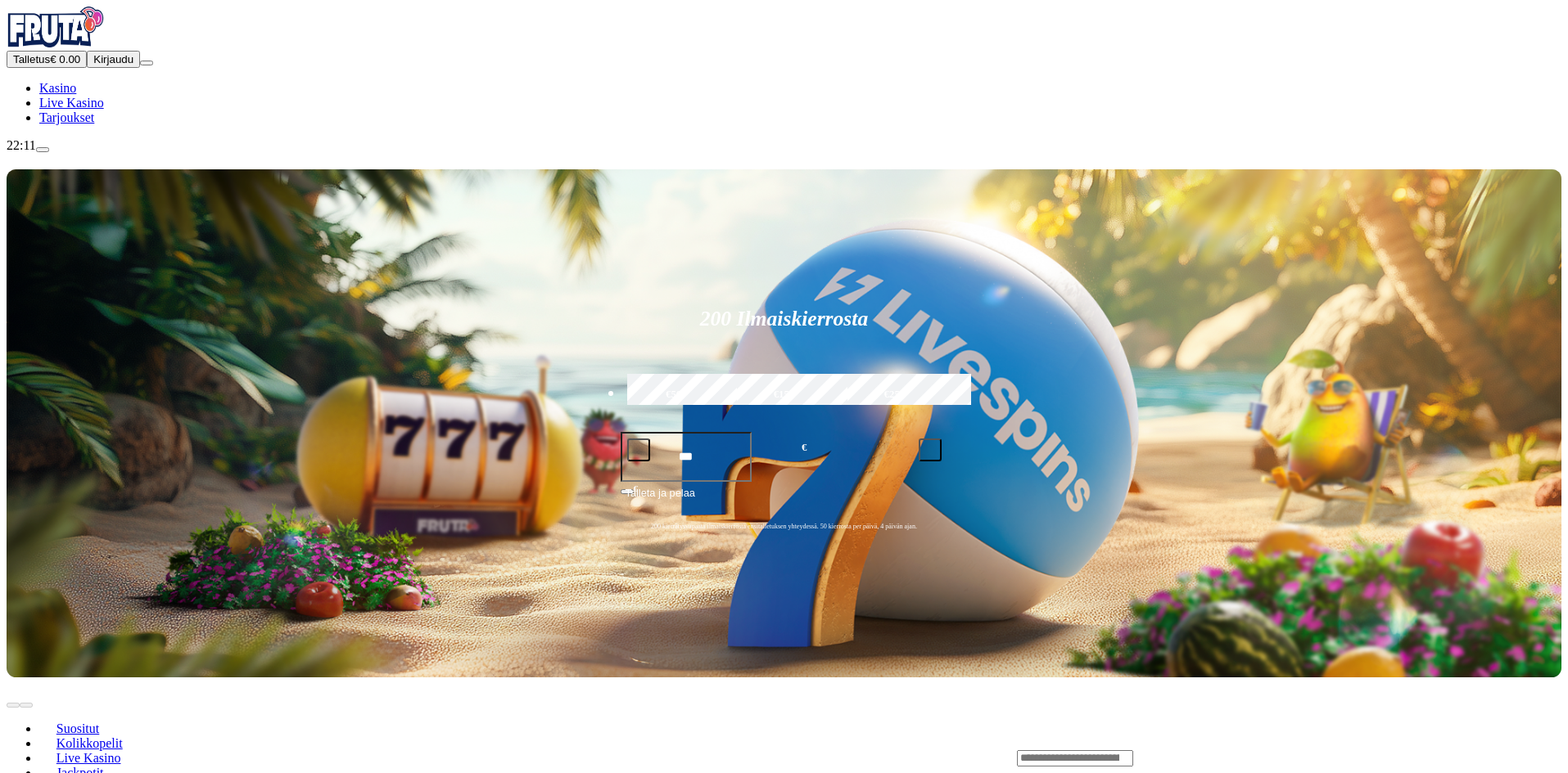
click at [108, 66] on span "Kirjaudu" at bounding box center [114, 59] width 41 height 13
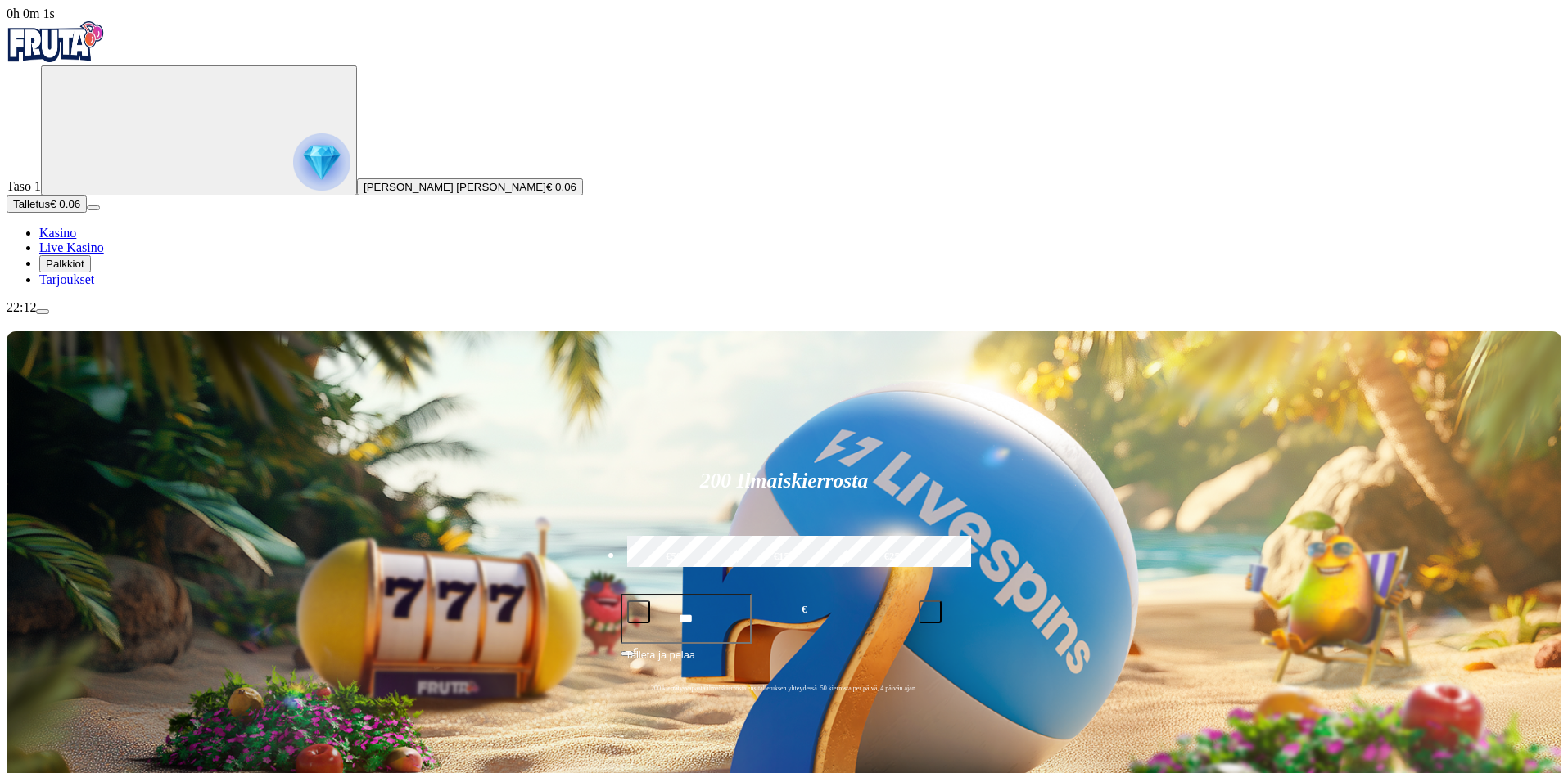
click at [84, 270] on span "Palkkiot" at bounding box center [65, 263] width 39 height 13
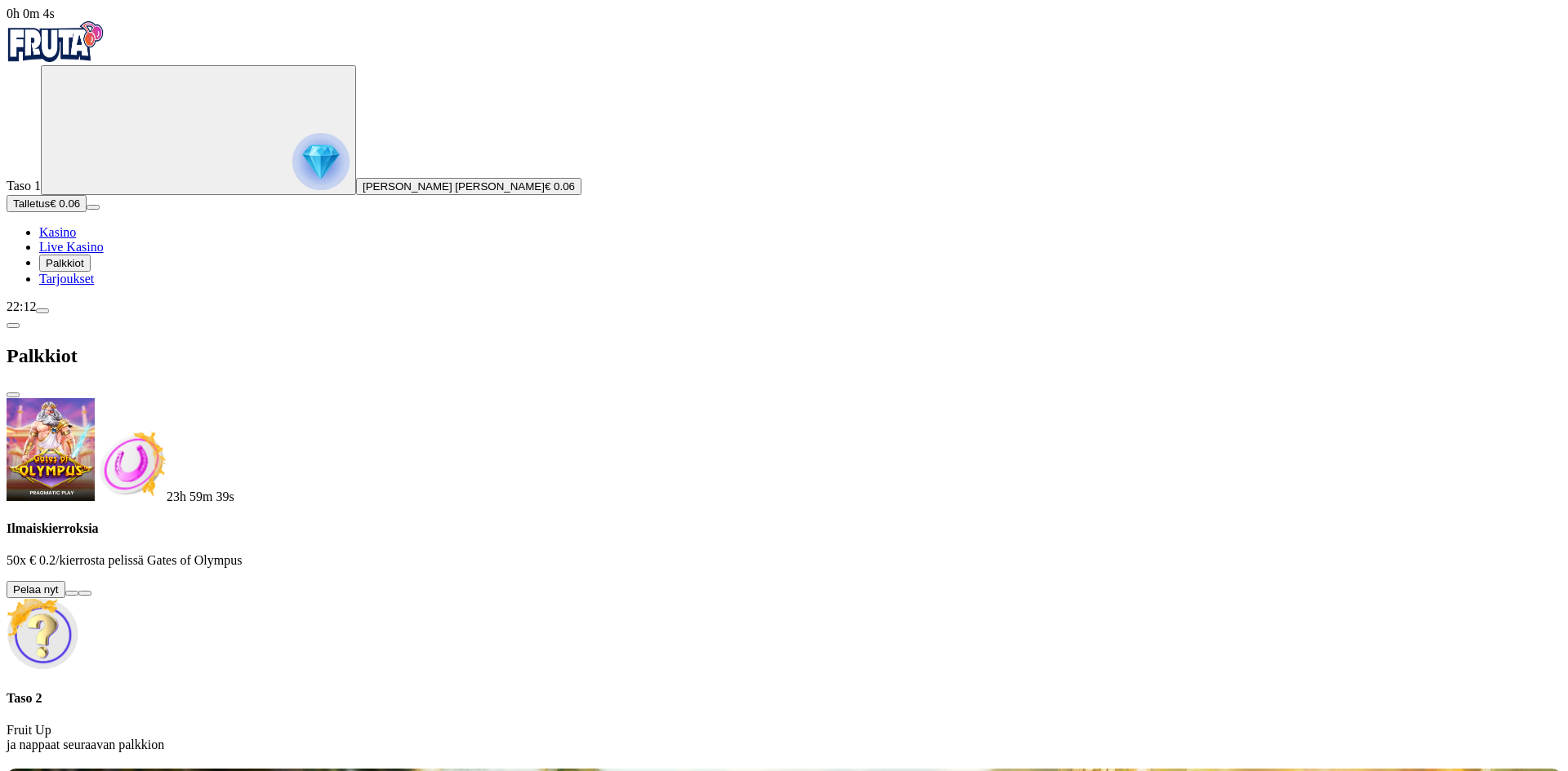
click at [78, 591] on button at bounding box center [72, 593] width 13 height 5
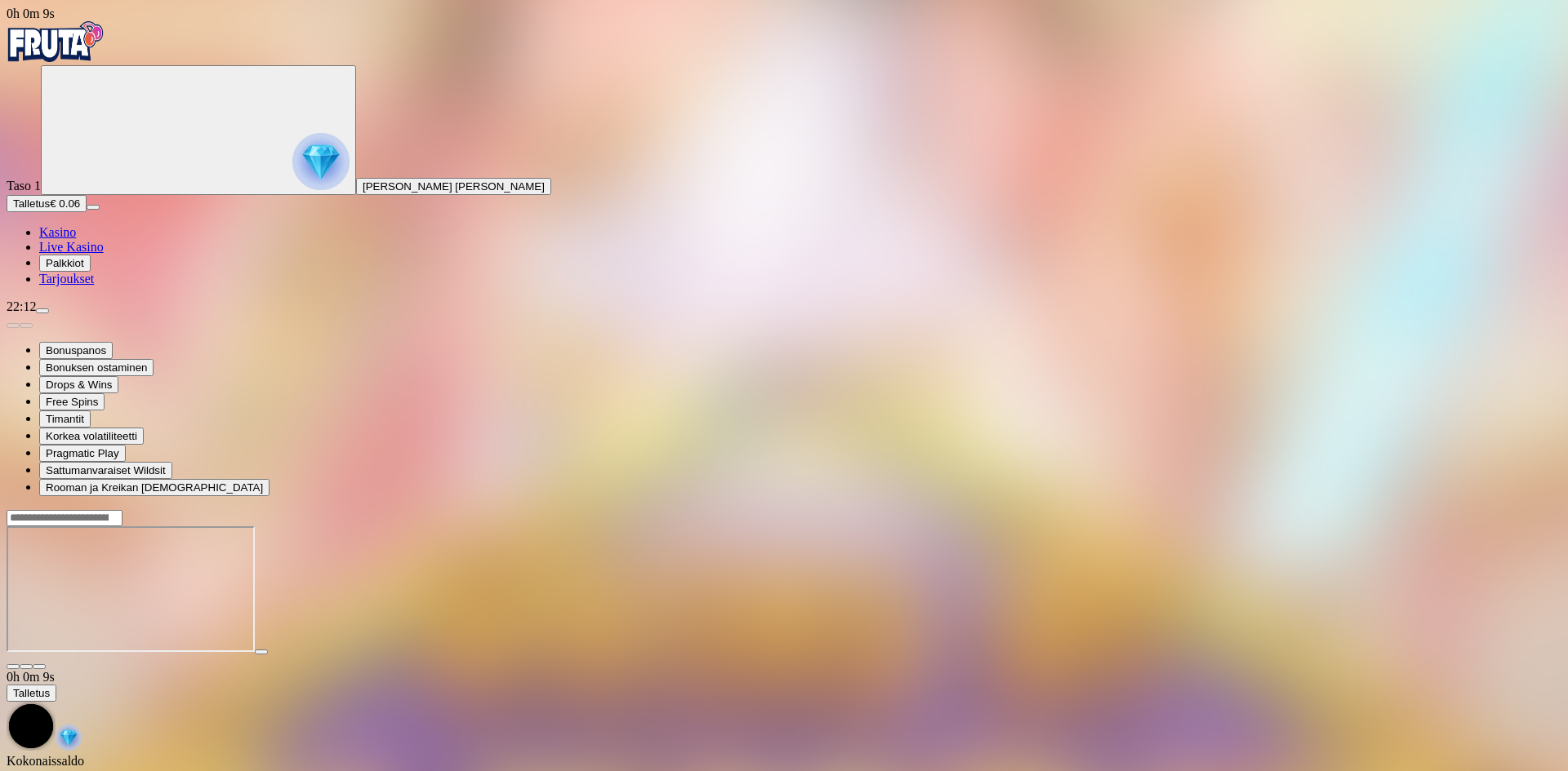
drag, startPoint x: 1477, startPoint y: 149, endPoint x: 1477, endPoint y: 220, distance: 71.0
click at [45, 664] on button "button" at bounding box center [39, 666] width 13 height 5
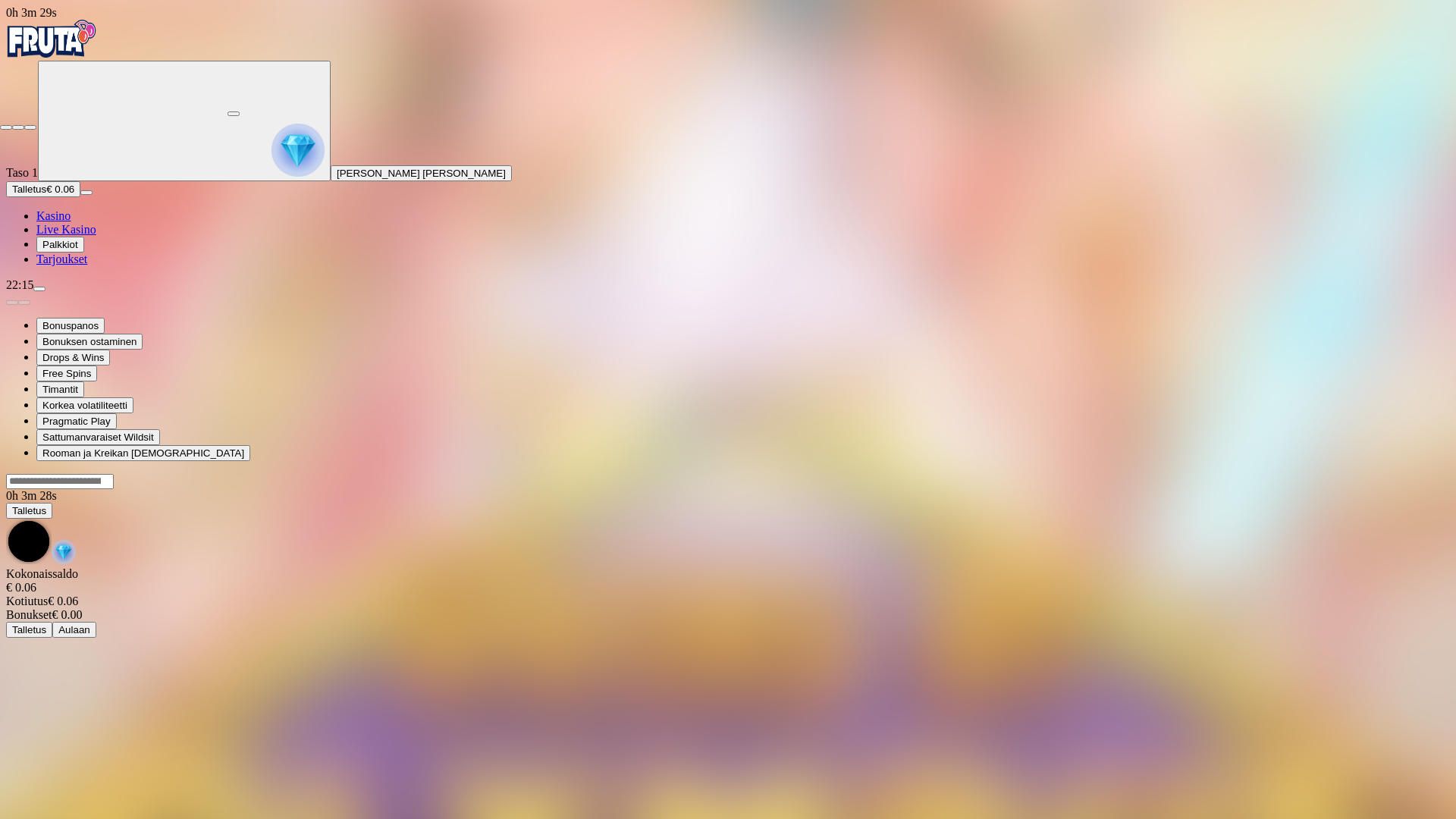
click at [30, 127] on span "fullscreen-exit icon" at bounding box center [30, 127] width 0 height 0
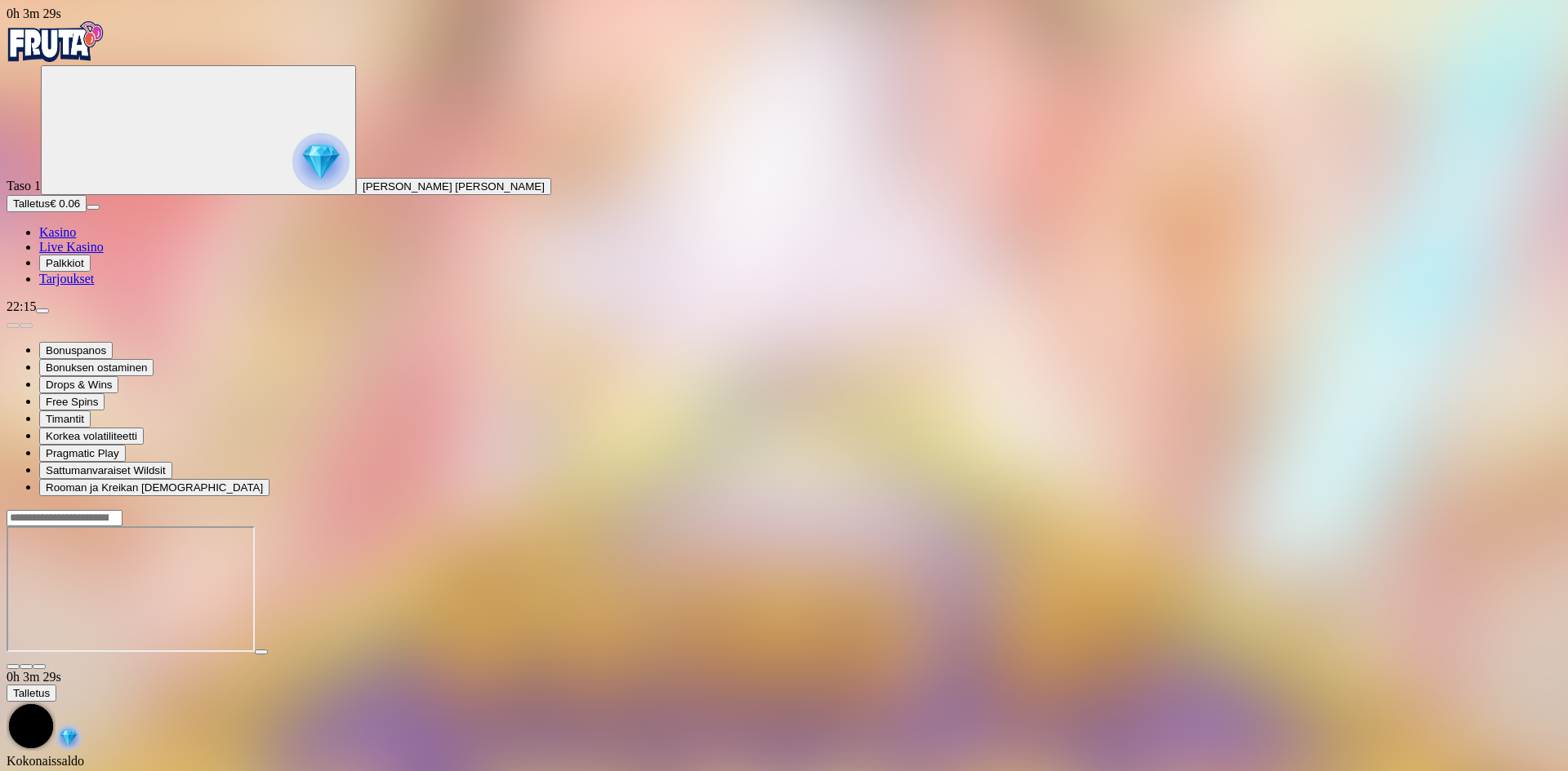
click at [100, 61] on img "Primary" at bounding box center [56, 41] width 98 height 40
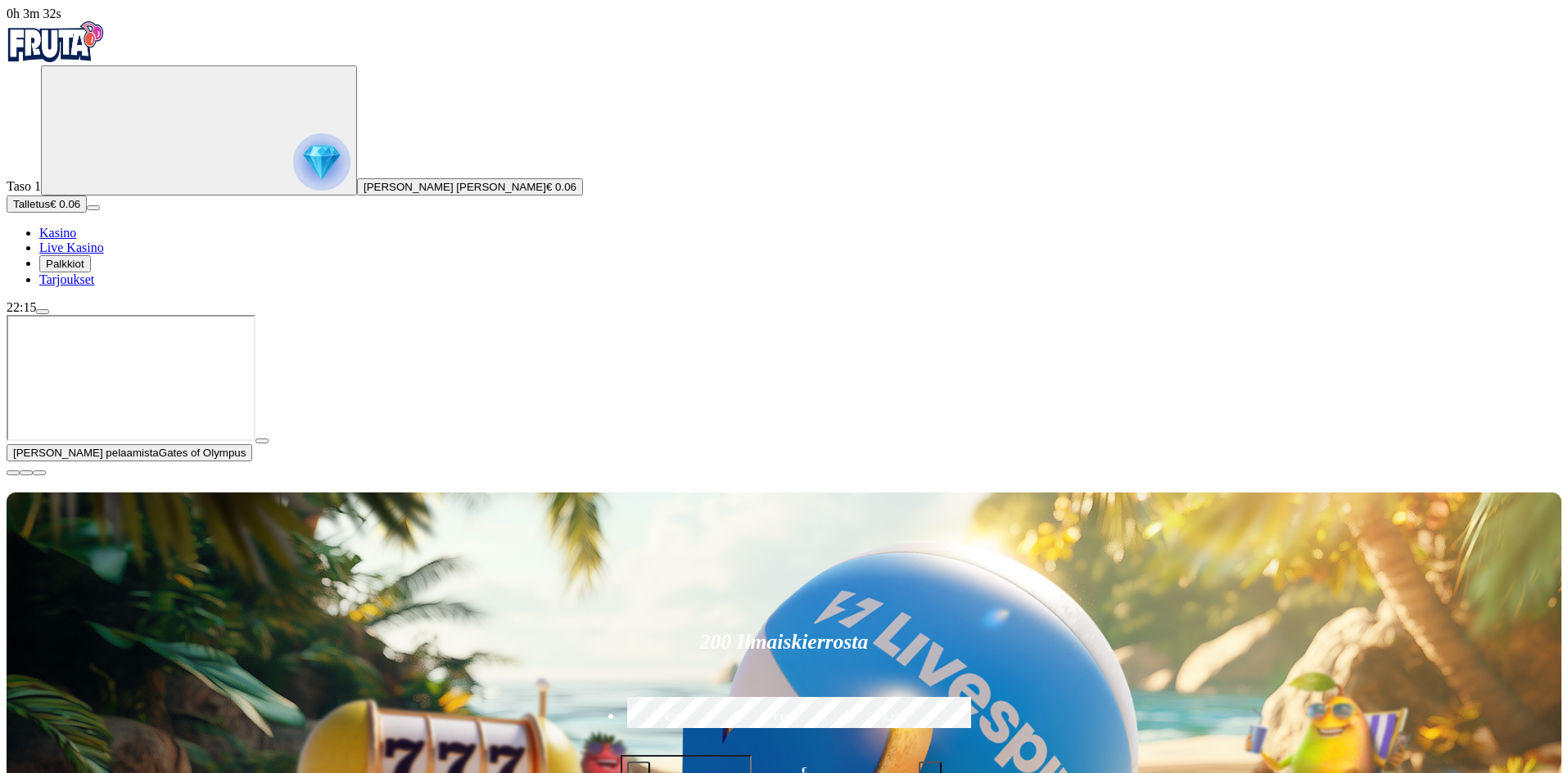
click at [14, 473] on span "close icon" at bounding box center [14, 473] width 0 height 0
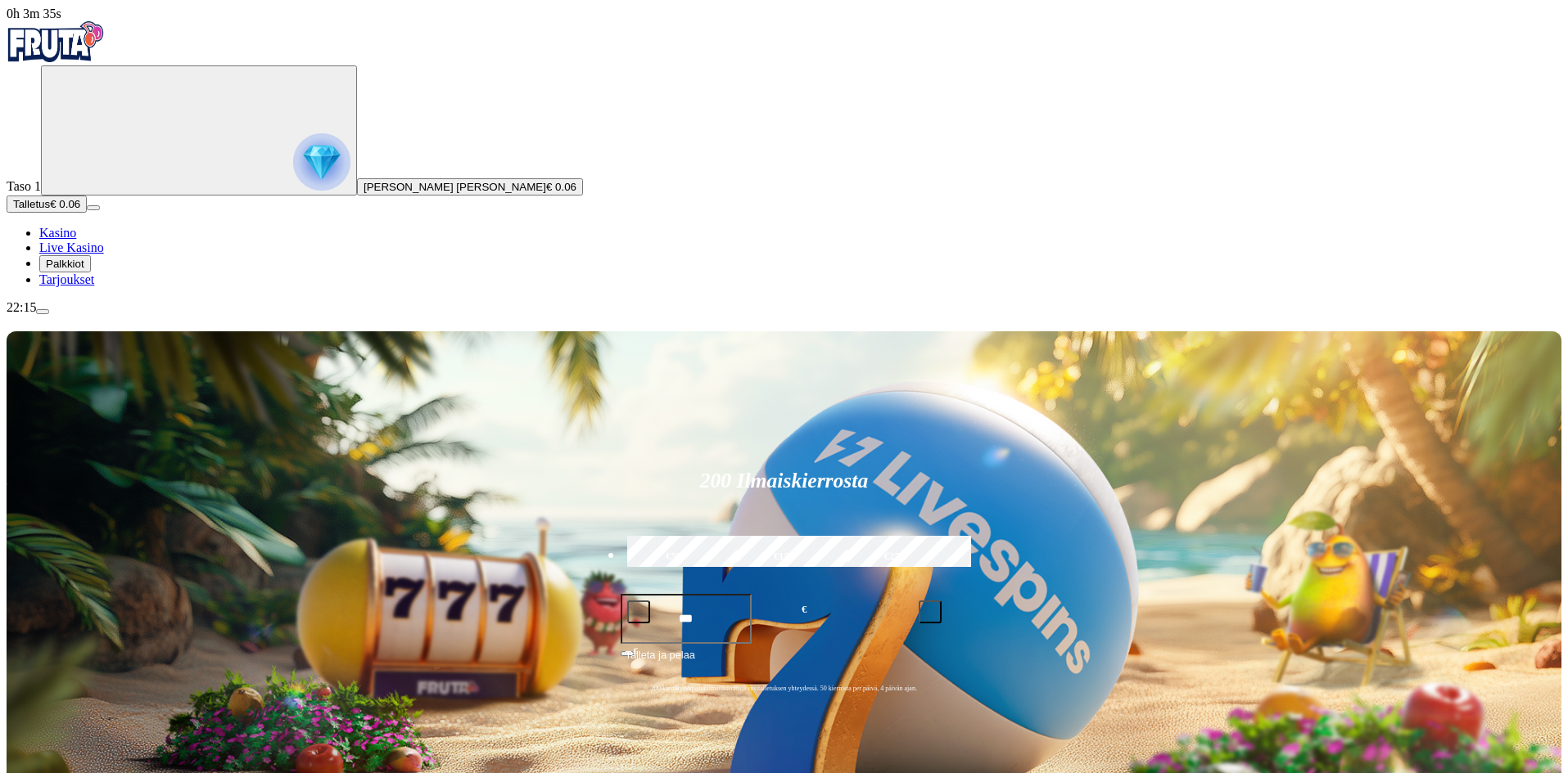
scroll to position [164, 0]
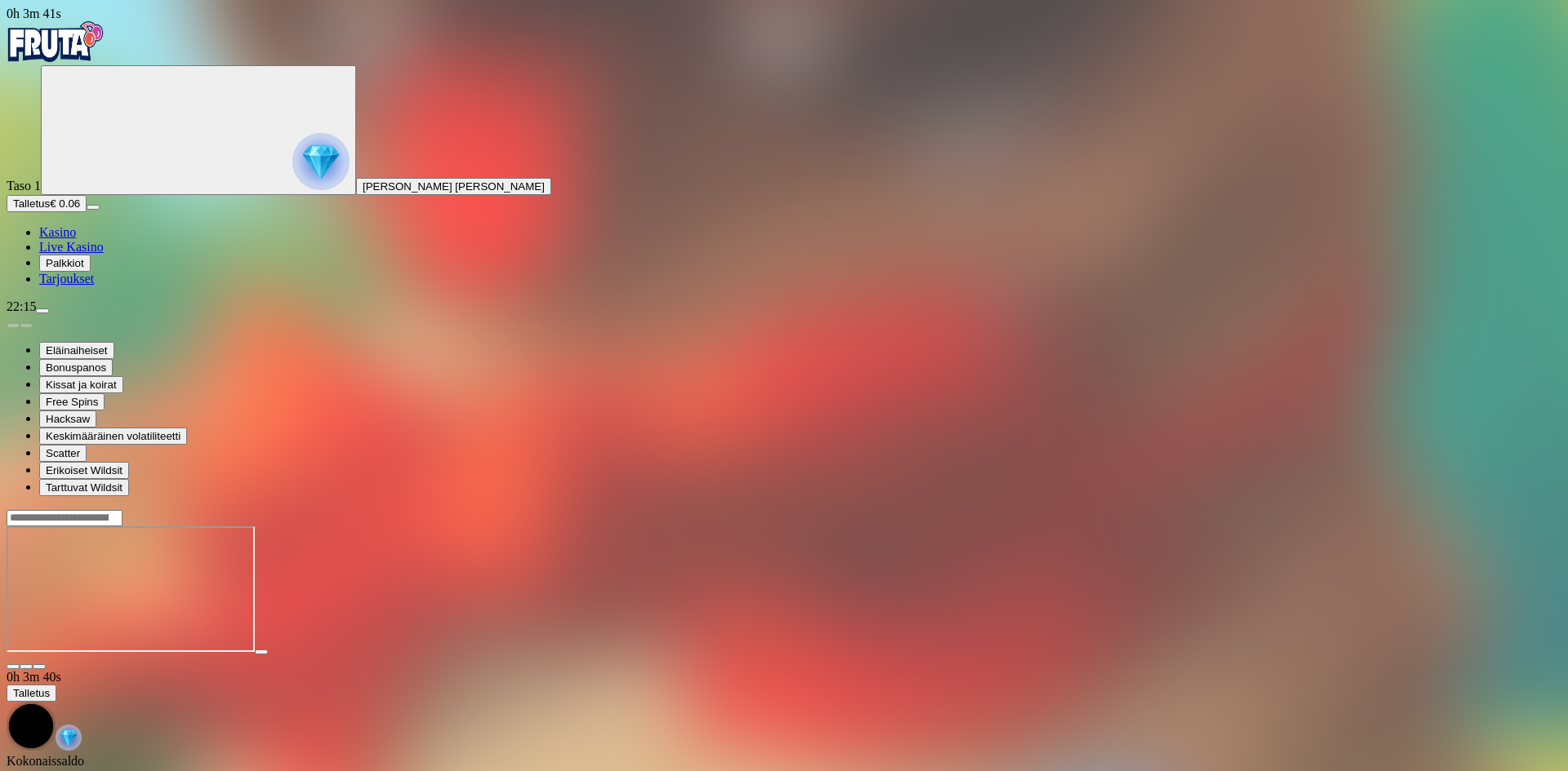
click at [39, 667] on span "fullscreen icon" at bounding box center [39, 667] width 0 height 0
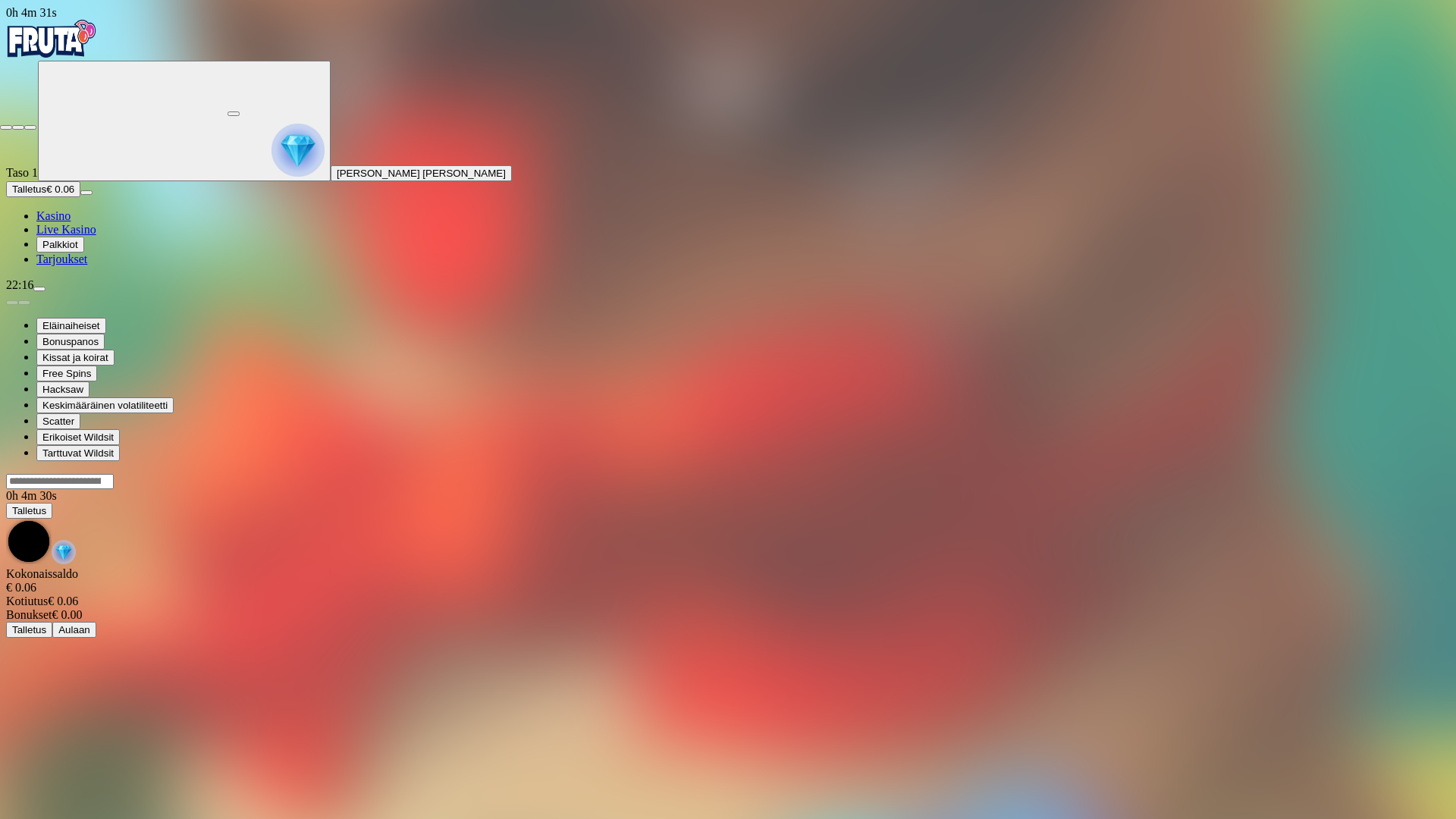
click at [30, 127] on span "fullscreen-exit icon" at bounding box center [30, 127] width 0 height 0
